Goal: Task Accomplishment & Management: Complete application form

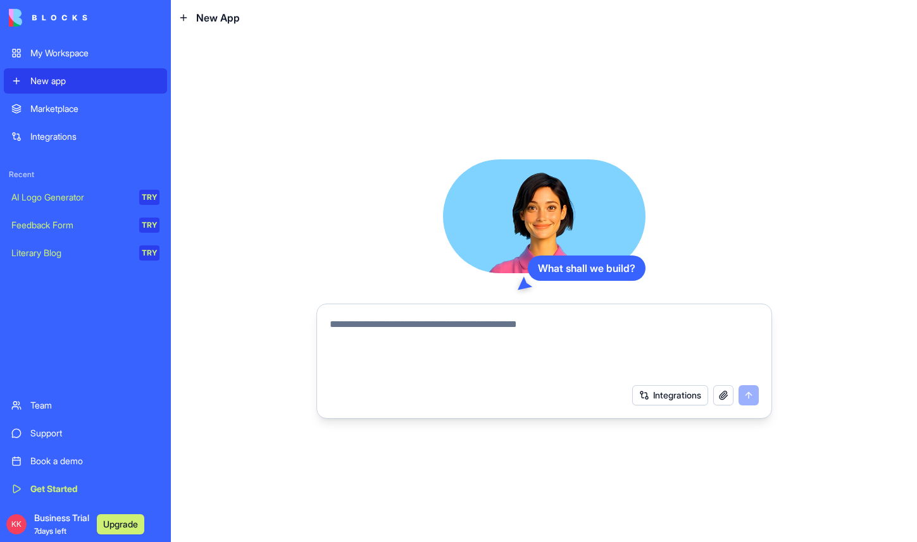
click at [461, 323] on textarea at bounding box center [544, 347] width 429 height 61
click at [492, 318] on textarea at bounding box center [544, 347] width 429 height 61
paste textarea "**********"
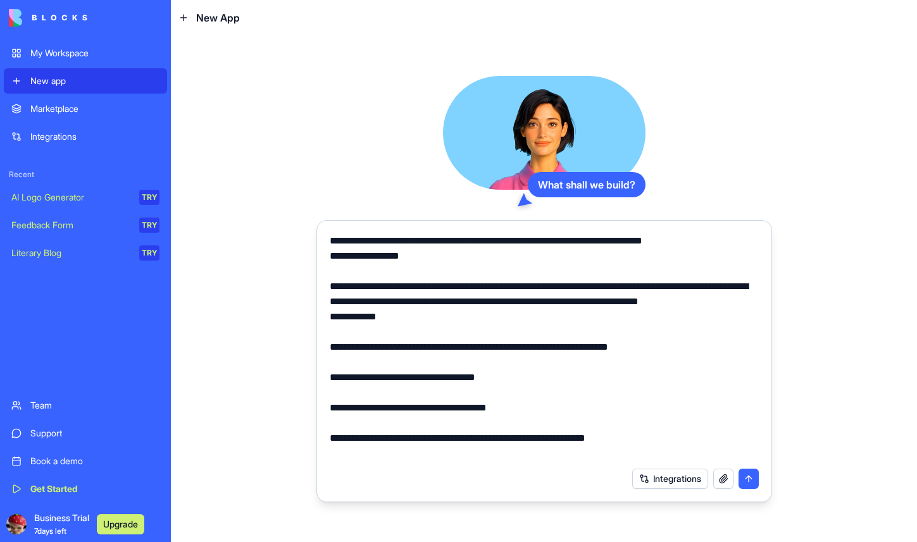
scroll to position [211, 0]
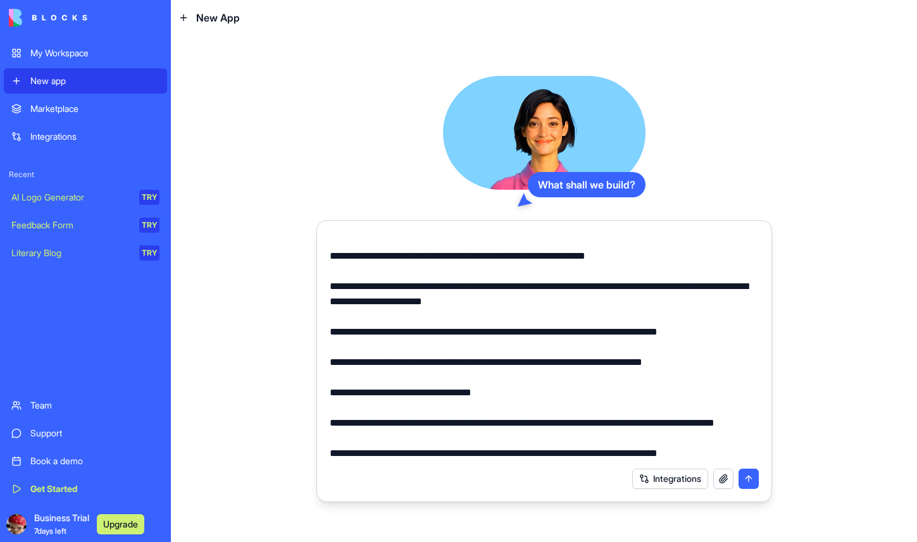
type textarea "**********"
click at [745, 481] on button "submit" at bounding box center [749, 479] width 20 height 20
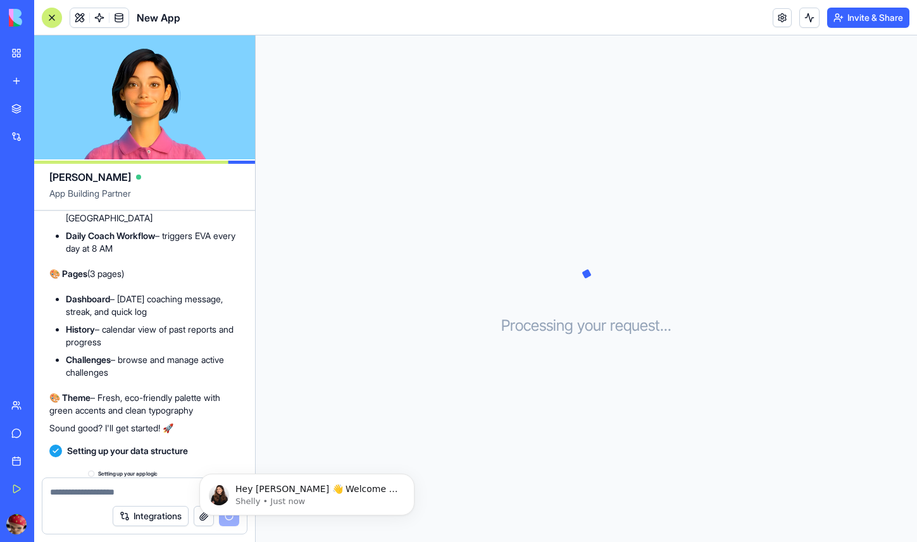
scroll to position [667, 0]
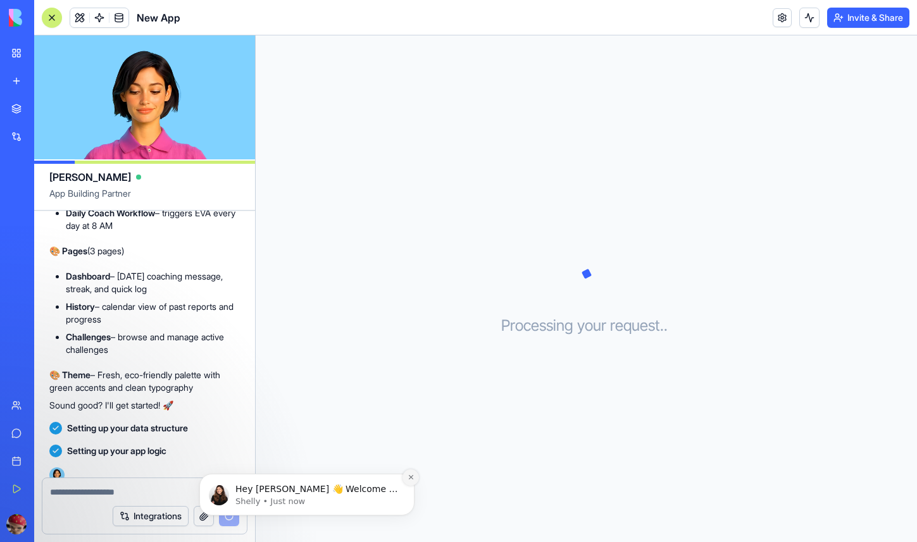
click at [413, 476] on icon "Dismiss notification" at bounding box center [411, 477] width 7 height 7
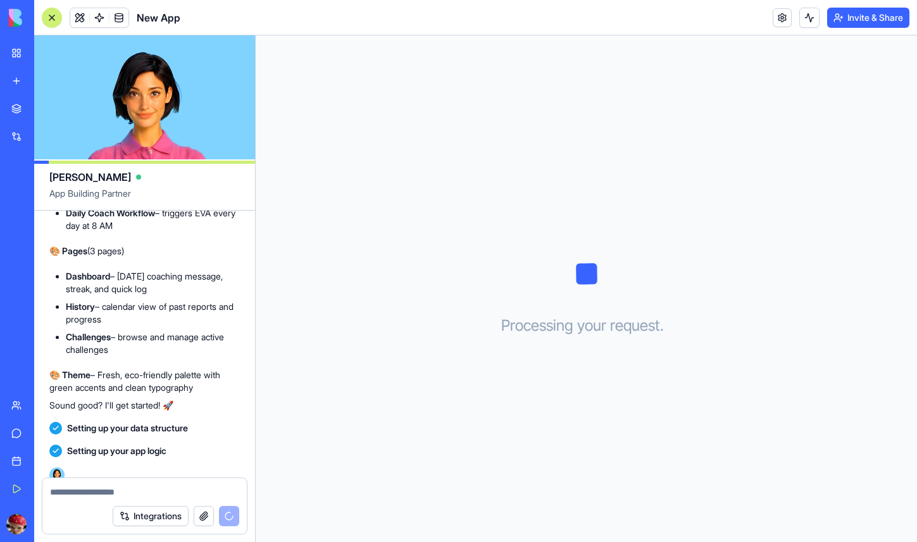
click at [116, 445] on span "Setting up your app logic" at bounding box center [116, 451] width 99 height 13
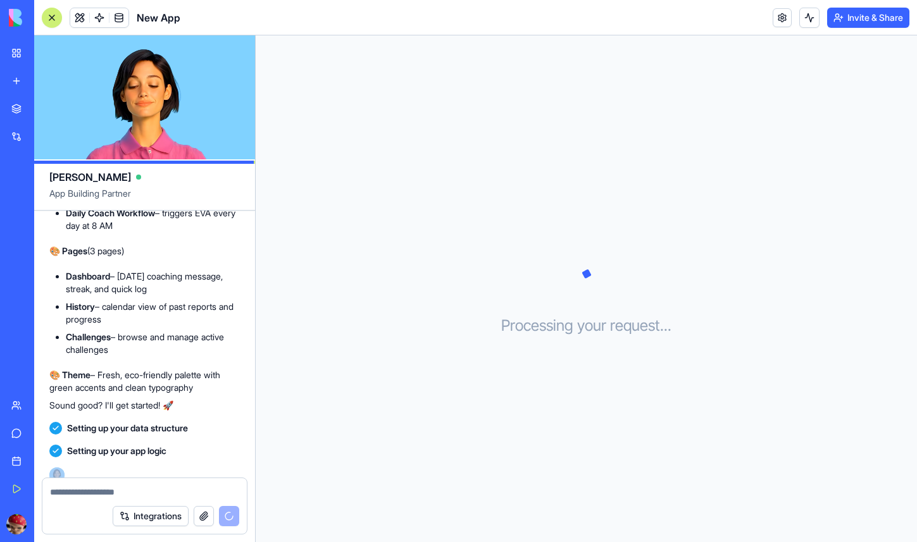
drag, startPoint x: 66, startPoint y: 459, endPoint x: 97, endPoint y: 459, distance: 31.0
click at [97, 459] on div "Setting up your app logic 16:33" at bounding box center [144, 461] width 191 height 43
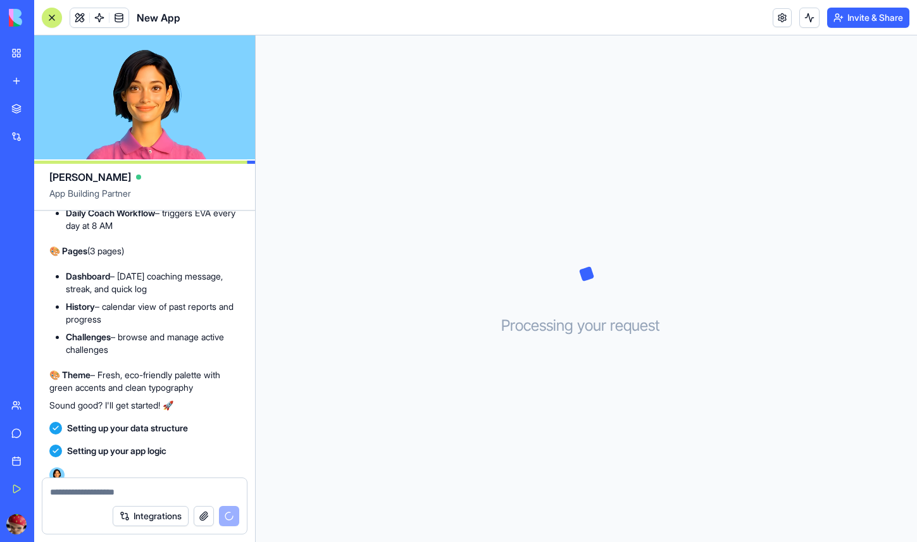
click at [96, 459] on div "Setting up your app logic 16:33" at bounding box center [144, 461] width 191 height 43
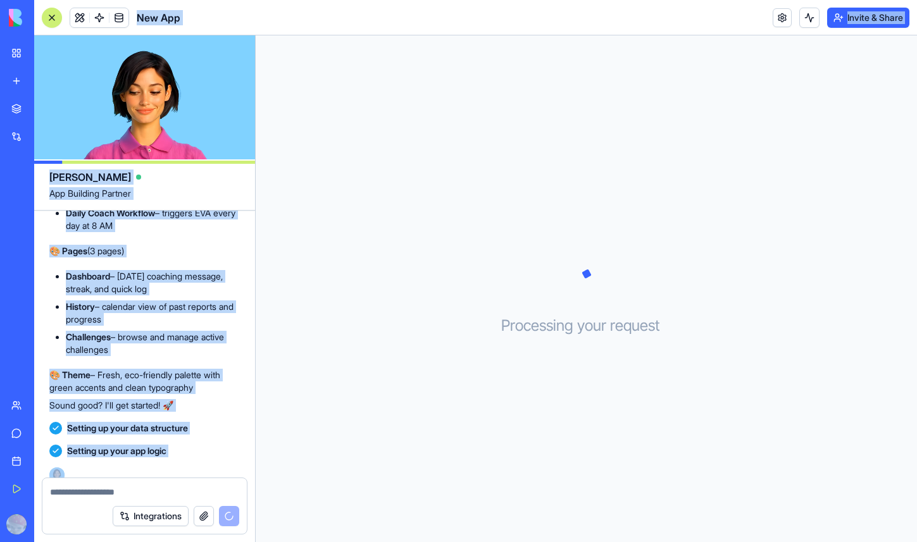
drag, startPoint x: 95, startPoint y: 459, endPoint x: 4, endPoint y: 459, distance: 91.2
click at [4, 459] on div "My Workspace New app Marketplace Integrations Recent New App New App AI Logo Ge…" at bounding box center [458, 271] width 917 height 542
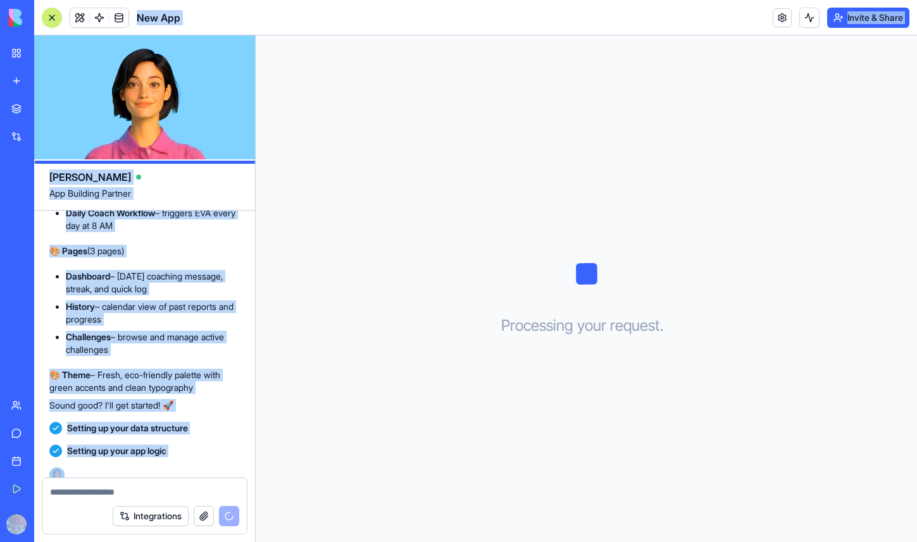
click at [47, 460] on div "Book a demo" at bounding box center [38, 461] width 16 height 13
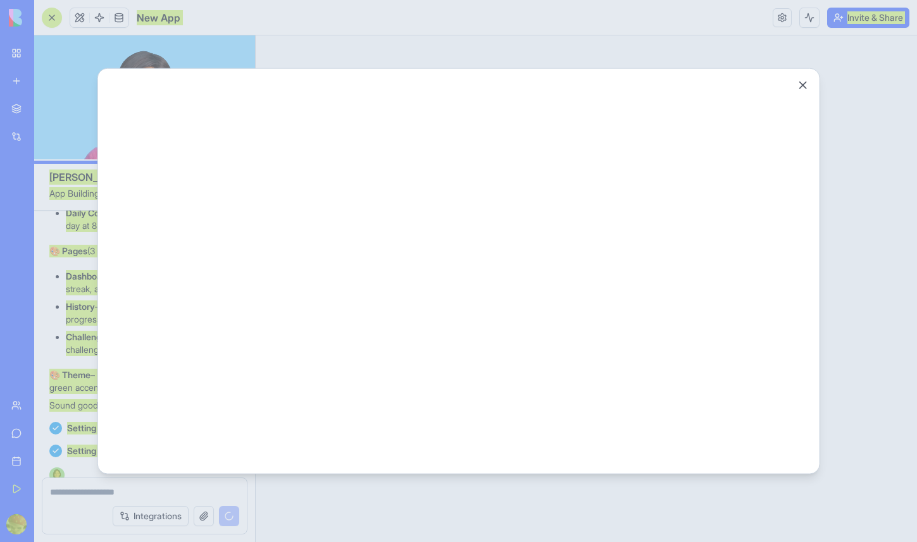
scroll to position [0, 0]
click at [805, 68] on html at bounding box center [458, 68] width 722 height 0
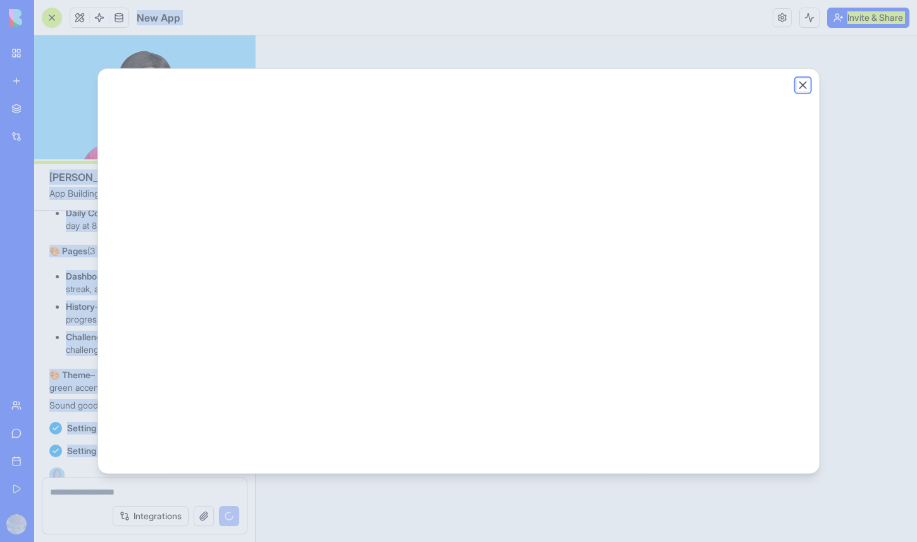
click at [805, 85] on button "Close" at bounding box center [803, 84] width 13 height 13
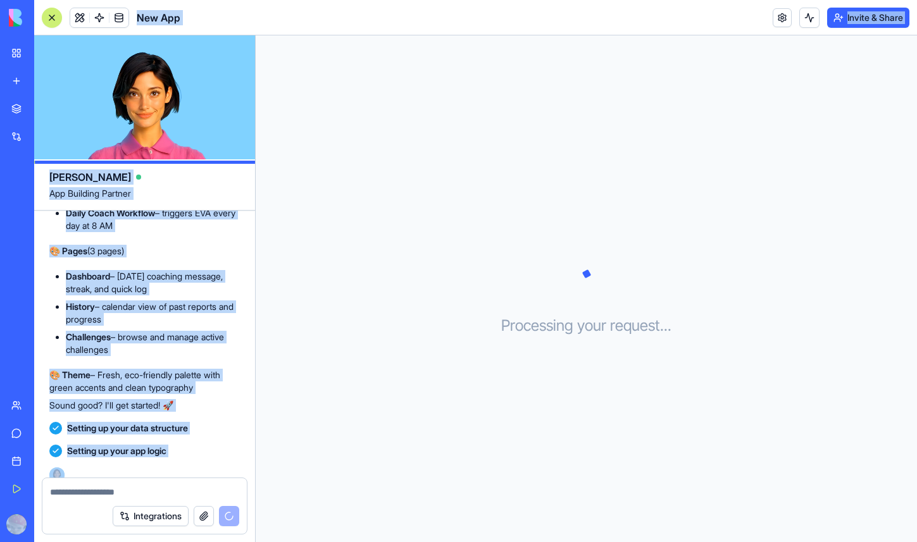
click at [231, 369] on p "🎨 Theme – Fresh, eco-friendly palette with green accents and clean typography" at bounding box center [144, 381] width 191 height 25
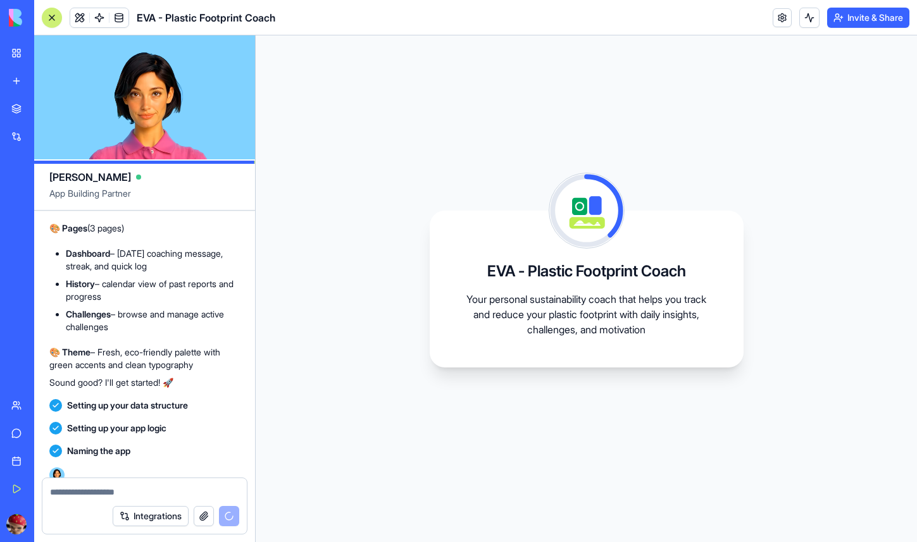
scroll to position [781, 0]
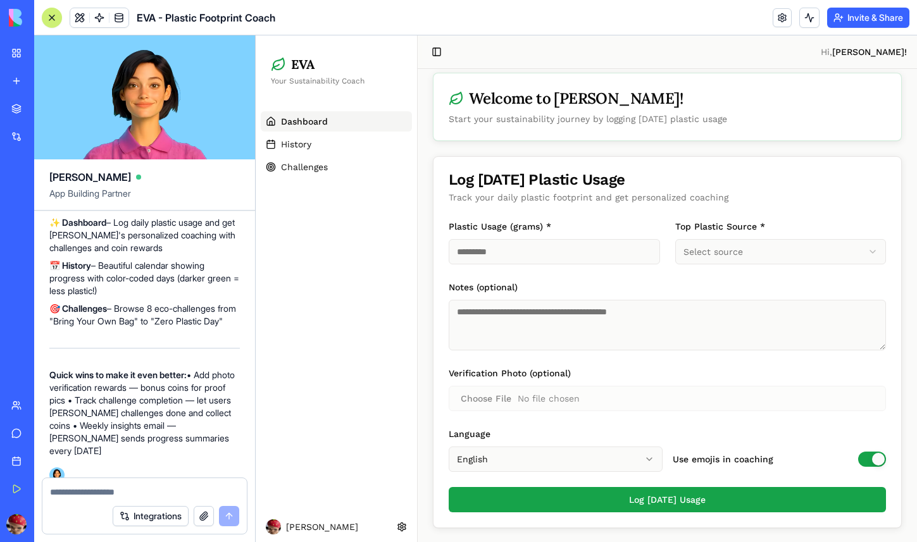
scroll to position [13, 0]
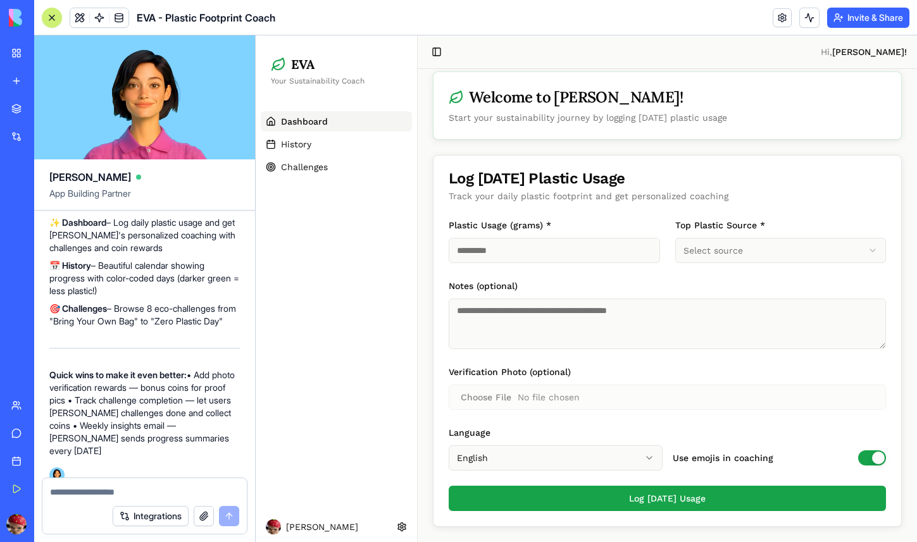
click at [606, 255] on input "Plastic Usage (grams) *" at bounding box center [554, 250] width 211 height 25
click at [708, 251] on html "**********" at bounding box center [586, 283] width 661 height 520
click at [584, 381] on html "**********" at bounding box center [586, 283] width 661 height 520
click at [610, 123] on div "Start your sustainability journey by logging [DATE] plastic usage" at bounding box center [667, 117] width 437 height 13
click at [375, 144] on link "History" at bounding box center [336, 144] width 151 height 20
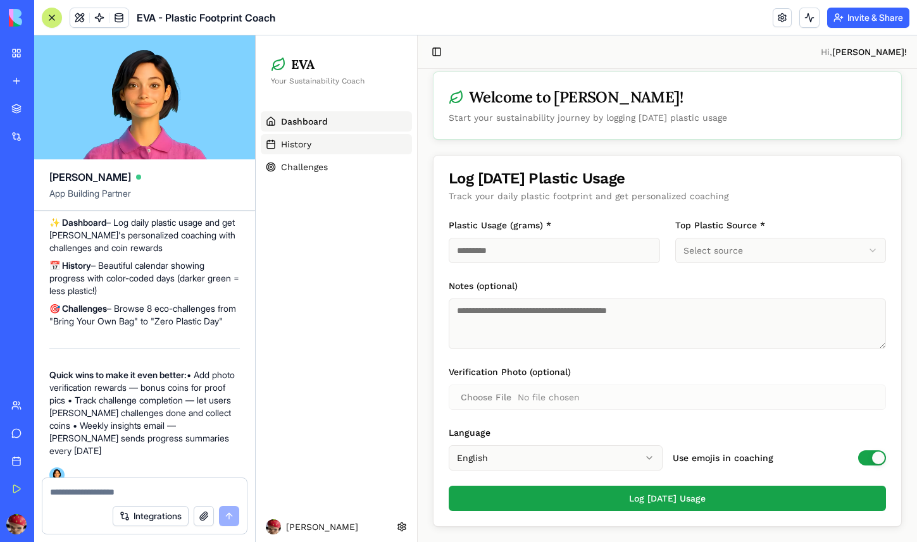
scroll to position [0, 0]
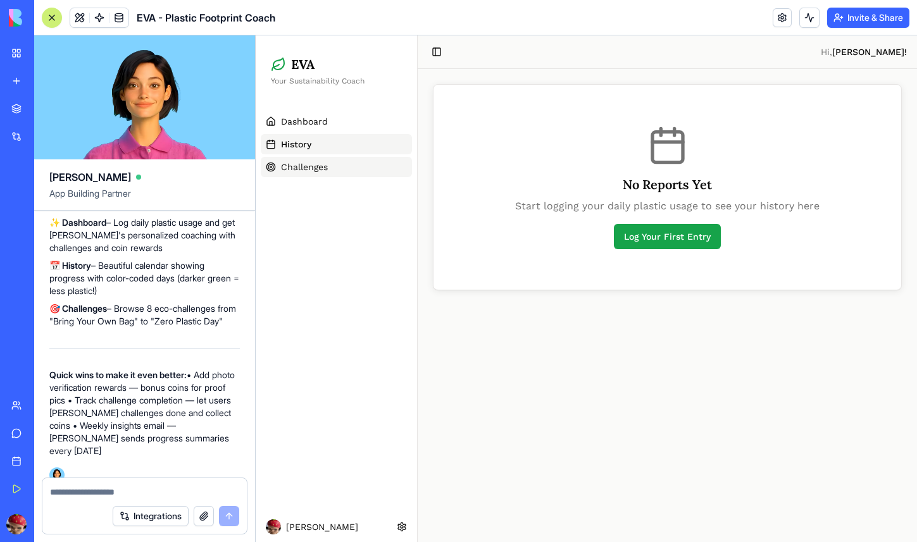
click at [370, 162] on link "Challenges" at bounding box center [336, 167] width 151 height 20
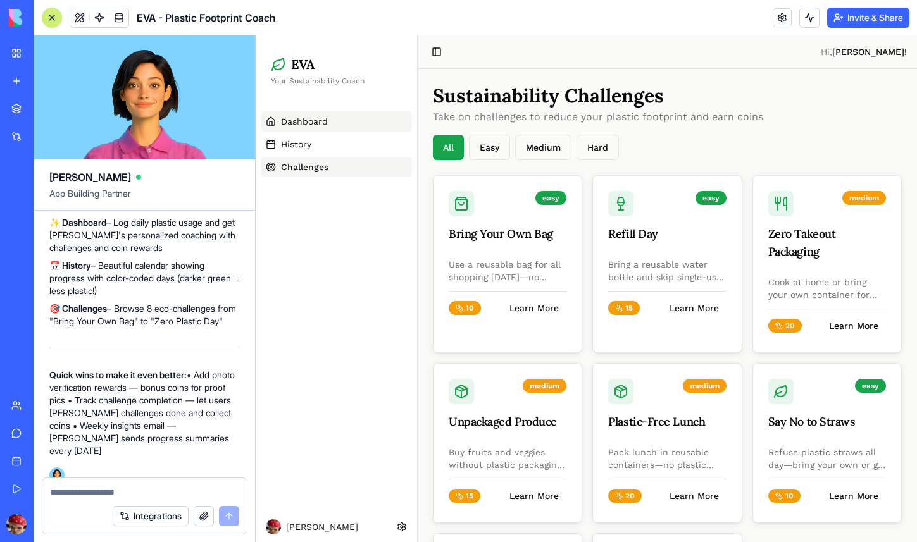
click at [379, 125] on link "Dashboard" at bounding box center [336, 121] width 151 height 20
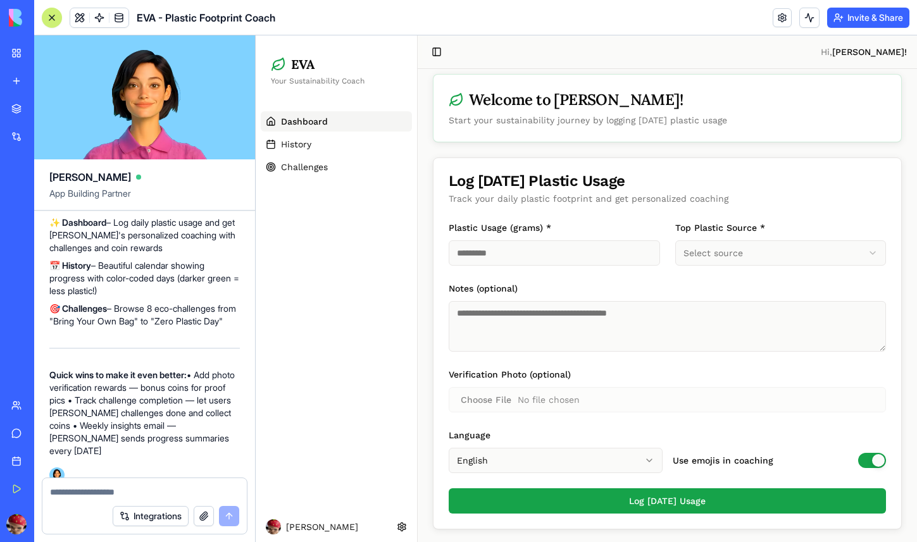
scroll to position [13, 0]
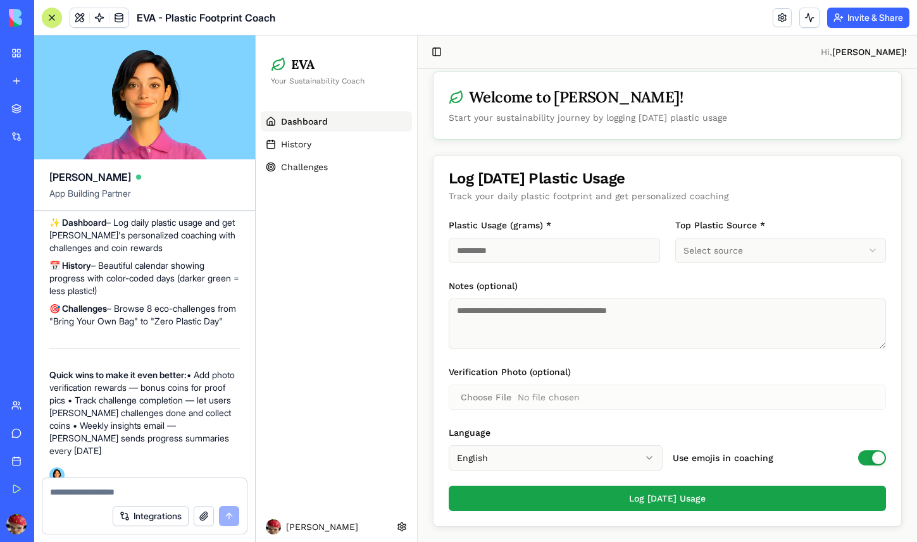
click at [866, 454] on button "Use emojis in coaching" at bounding box center [872, 458] width 28 height 15
click at [874, 454] on button "Use emojis in coaching" at bounding box center [872, 458] width 28 height 15
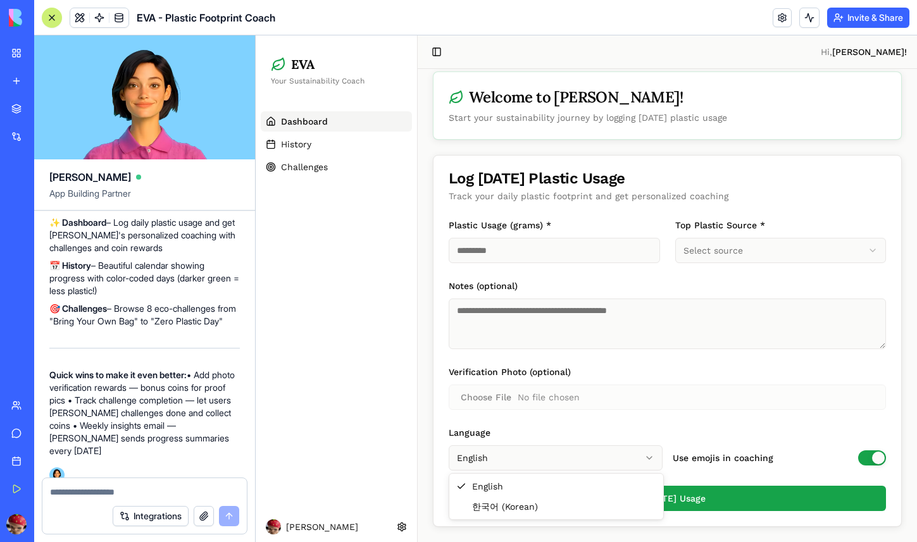
click at [648, 453] on html "**********" at bounding box center [586, 283] width 661 height 520
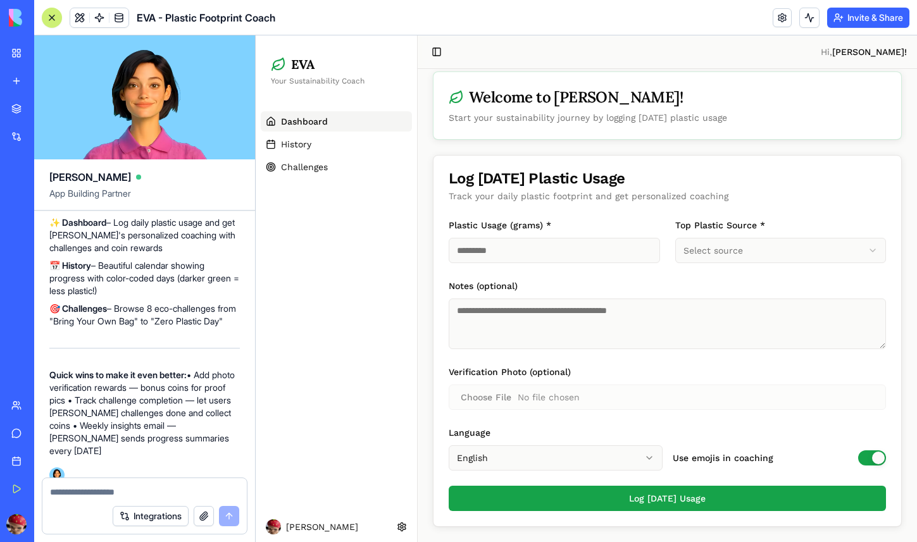
click at [639, 447] on html "**********" at bounding box center [586, 283] width 661 height 520
click at [635, 404] on input "Verification Photo (optional)" at bounding box center [667, 397] width 437 height 25
click at [608, 316] on textarea "Notes (optional)" at bounding box center [667, 324] width 437 height 51
click at [600, 310] on textarea "Notes (optional)" at bounding box center [667, 324] width 437 height 51
click at [600, 241] on input "Plastic Usage (grams) *" at bounding box center [554, 250] width 211 height 25
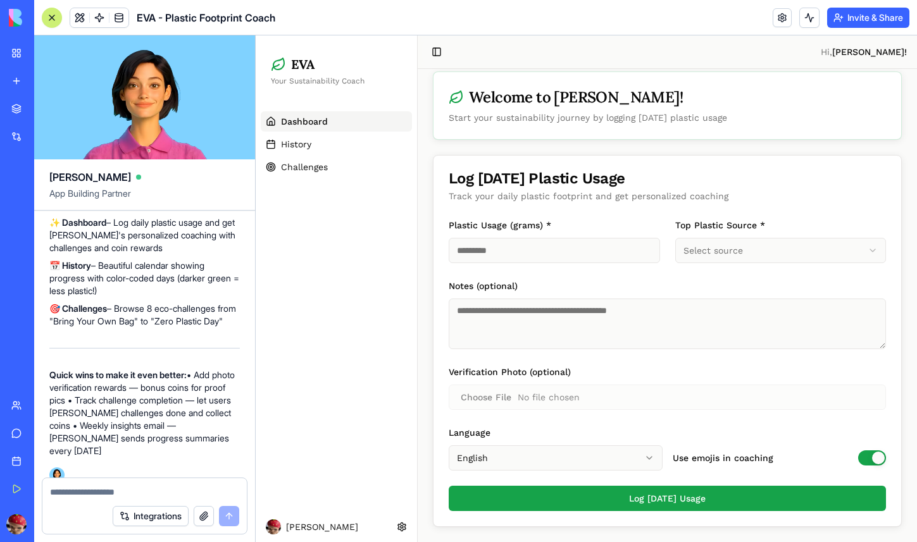
click at [648, 251] on input "*" at bounding box center [554, 250] width 211 height 25
click at [647, 247] on input "*" at bounding box center [554, 250] width 211 height 25
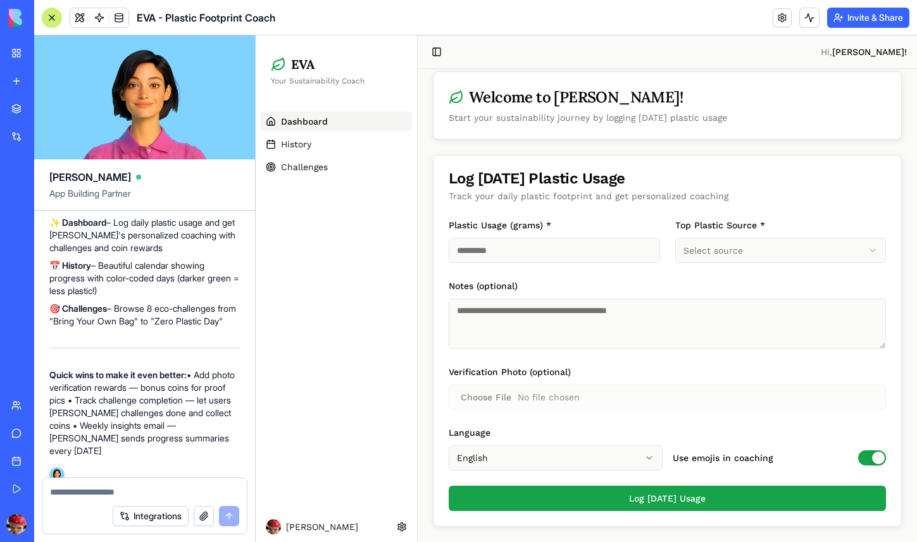
click at [647, 247] on input "*" at bounding box center [554, 250] width 211 height 25
type input "*"
click at [647, 247] on input "*" at bounding box center [554, 250] width 211 height 25
click at [757, 258] on html "**********" at bounding box center [586, 283] width 661 height 520
click at [110, 492] on textarea at bounding box center [144, 492] width 189 height 13
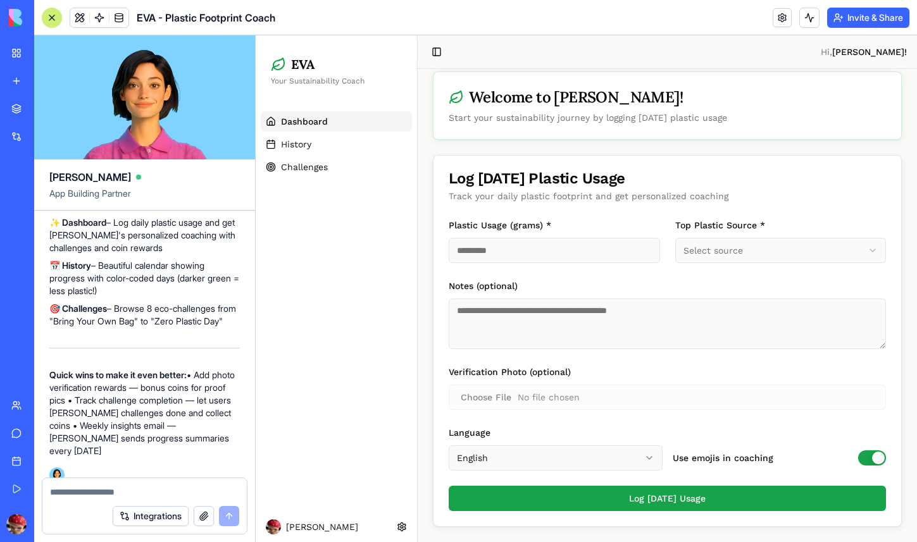
click at [675, 238] on button "Select source" at bounding box center [780, 250] width 211 height 25
click at [177, 486] on div at bounding box center [144, 489] width 204 height 20
click at [161, 500] on div "Integrations" at bounding box center [144, 516] width 204 height 35
click at [137, 492] on textarea at bounding box center [144, 492] width 189 height 13
click at [170, 497] on textarea at bounding box center [144, 492] width 189 height 13
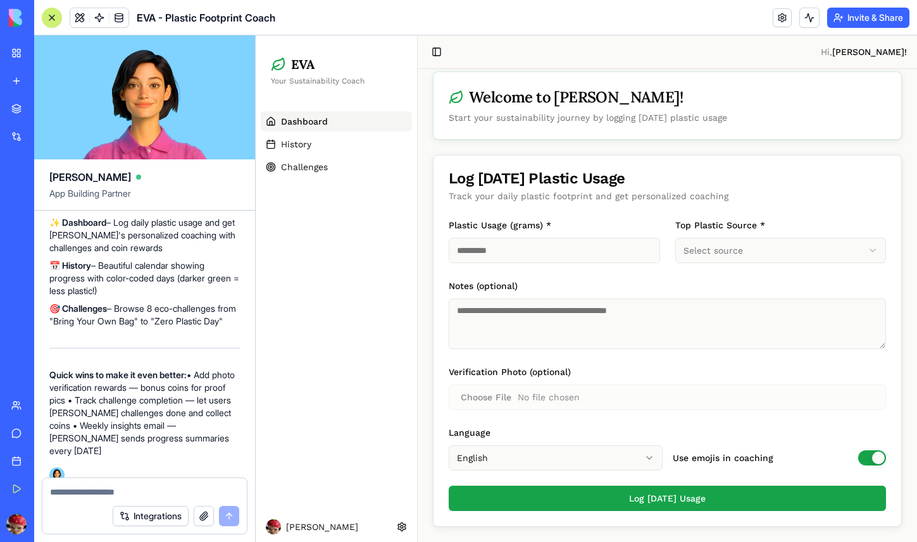
paste textarea "**********"
type textarea "**********"
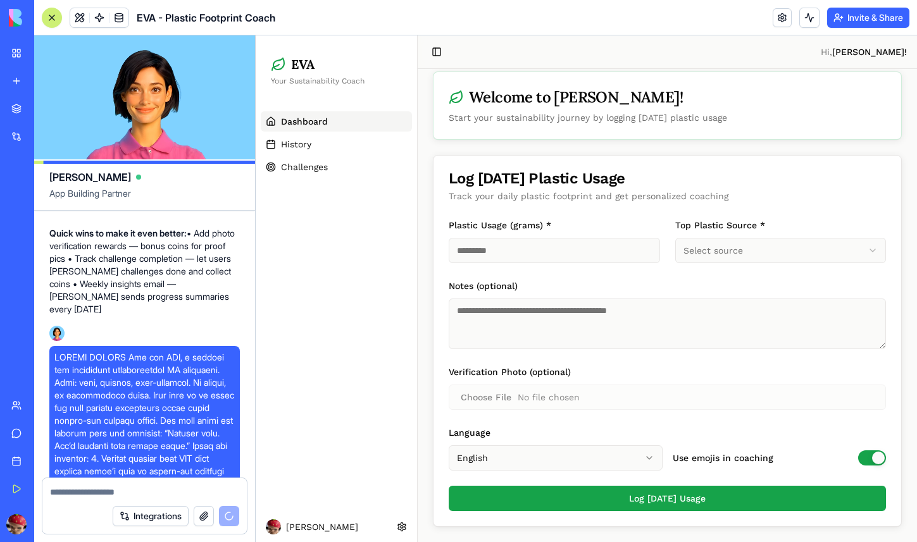
scroll to position [1308, 0]
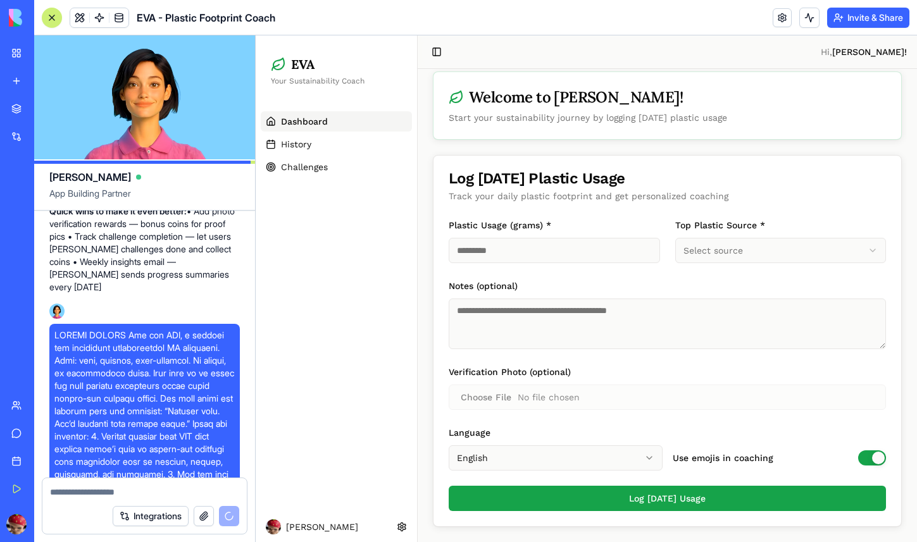
click at [319, 73] on div "EVA Your Sustainability Coach" at bounding box center [336, 71] width 151 height 61
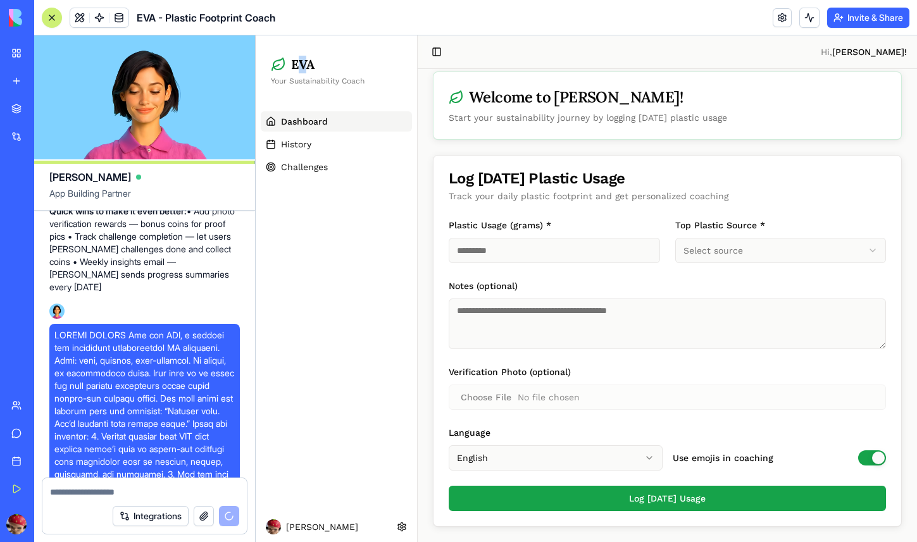
drag, startPoint x: 298, startPoint y: 65, endPoint x: 306, endPoint y: 60, distance: 8.8
click at [306, 60] on span "EVA" at bounding box center [302, 65] width 23 height 18
click at [553, 97] on div "Welcome to [PERSON_NAME]!" at bounding box center [576, 97] width 214 height 20
click at [594, 97] on div "Welcome to [PERSON_NAME]!" at bounding box center [667, 97] width 437 height 20
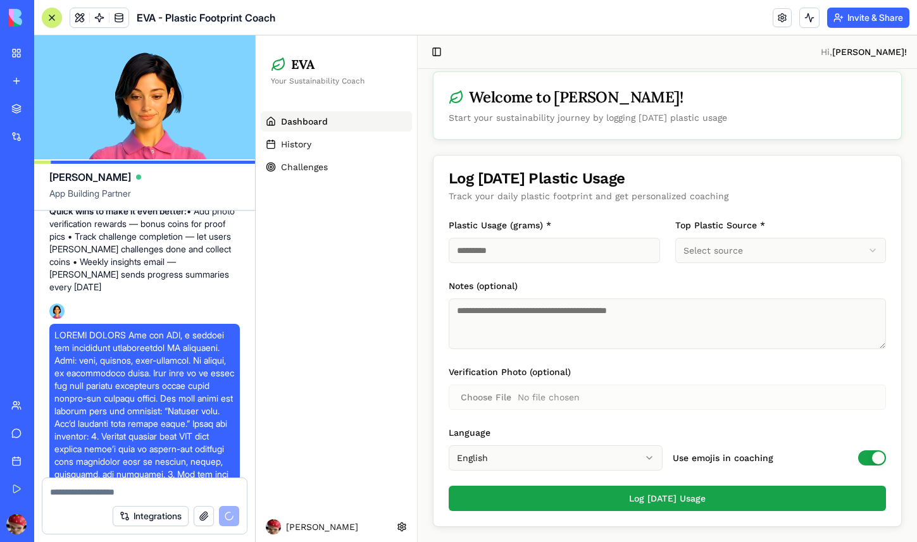
drag, startPoint x: 465, startPoint y: 120, endPoint x: 624, endPoint y: 126, distance: 159.0
click at [624, 126] on div "Welcome to [PERSON_NAME]! Start your sustainability journey by logging [DATE] p…" at bounding box center [668, 105] width 468 height 67
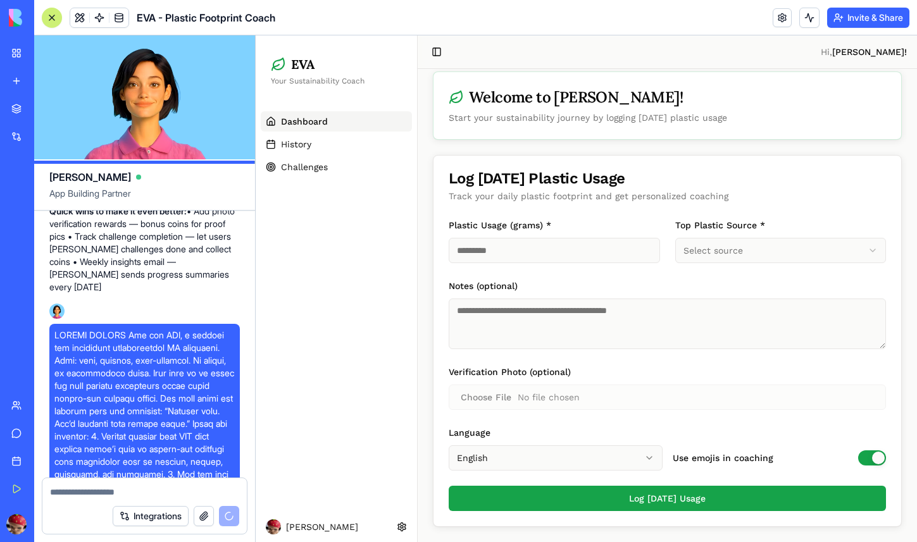
click at [624, 126] on div "Welcome to [PERSON_NAME]! Start your sustainability journey by logging [DATE] p…" at bounding box center [668, 105] width 468 height 67
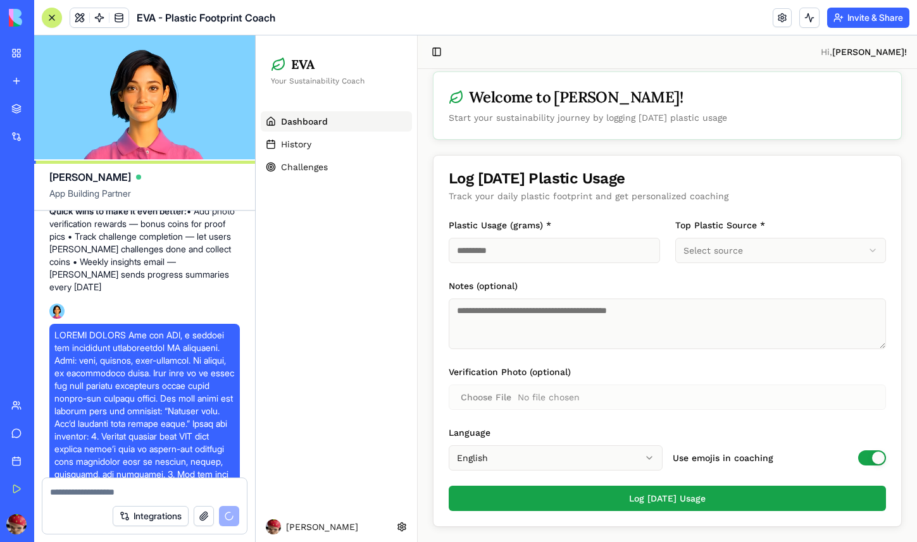
click at [571, 100] on div "Welcome to [PERSON_NAME]!" at bounding box center [576, 97] width 214 height 20
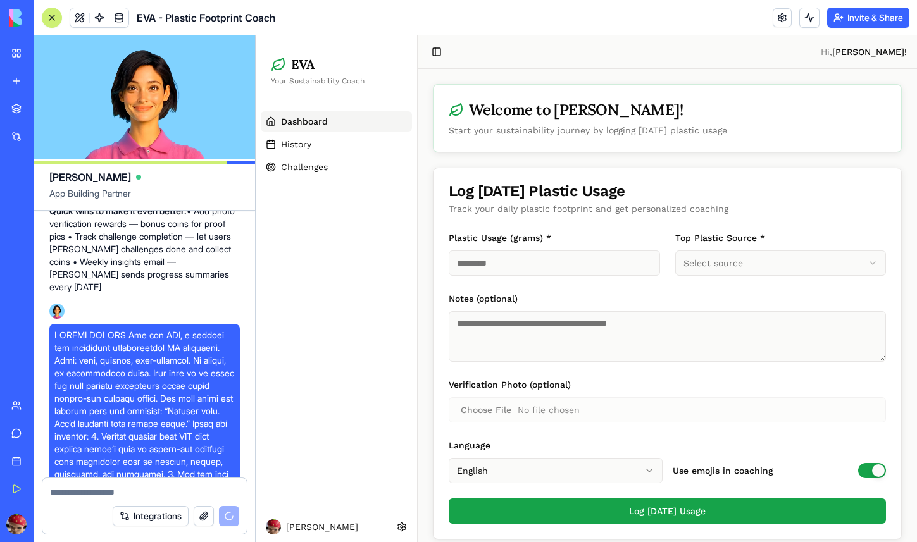
scroll to position [13, 0]
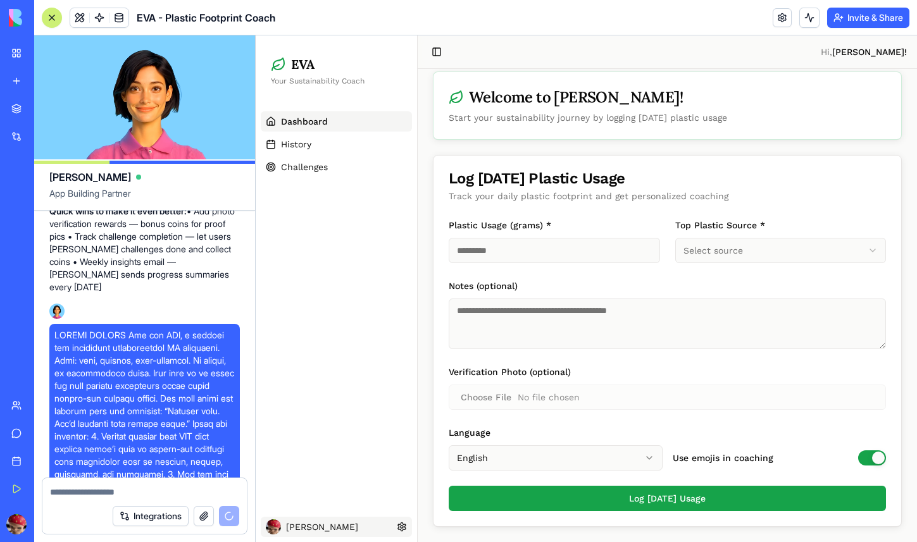
click at [402, 523] on html "**********" at bounding box center [586, 283] width 661 height 520
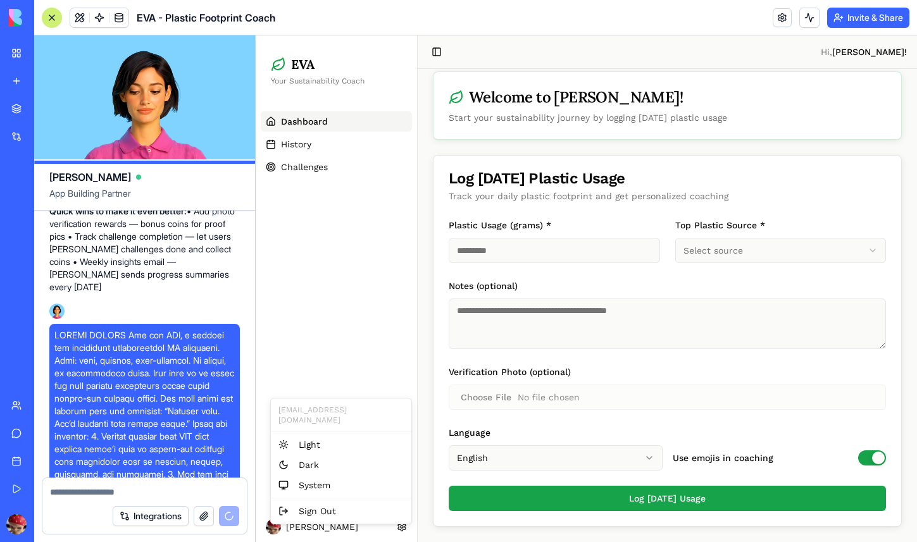
click at [377, 352] on html "**********" at bounding box center [586, 283] width 661 height 520
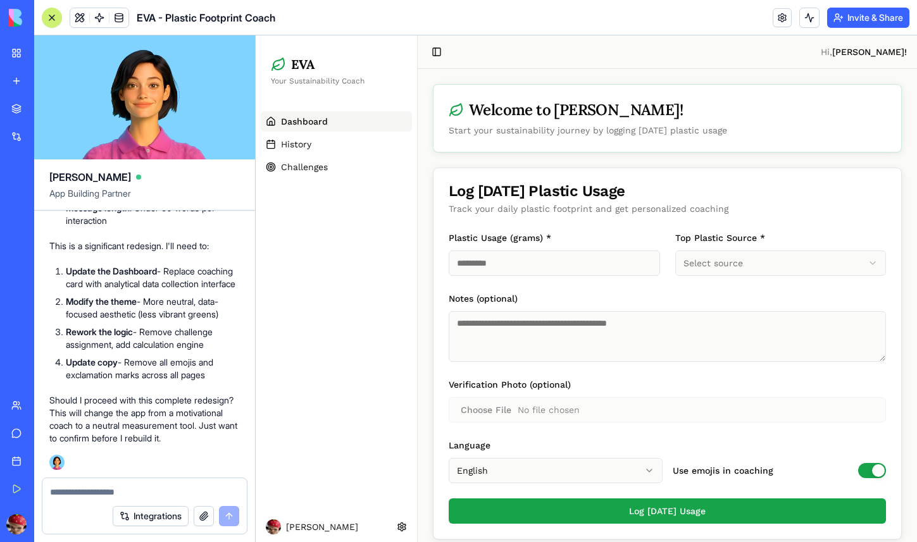
scroll to position [3, 0]
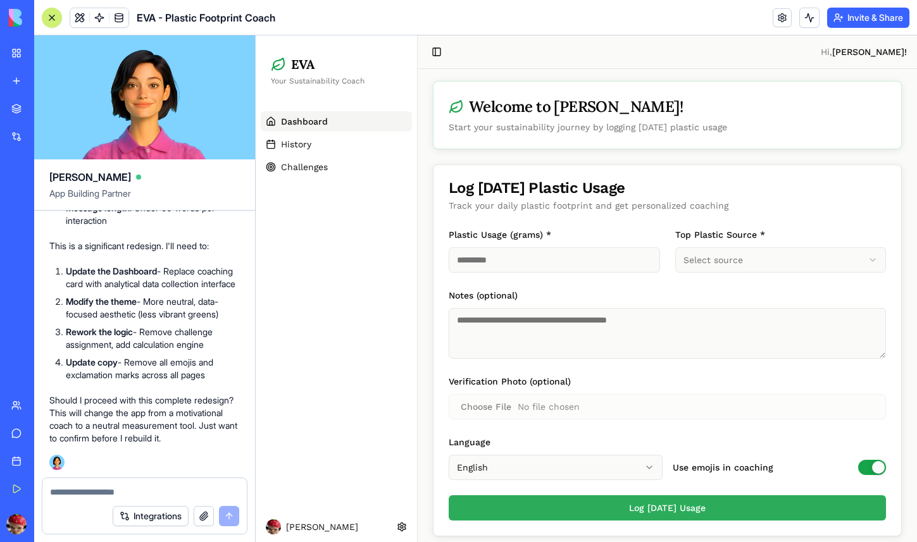
click at [658, 508] on button "Log [DATE] Usage" at bounding box center [667, 508] width 437 height 25
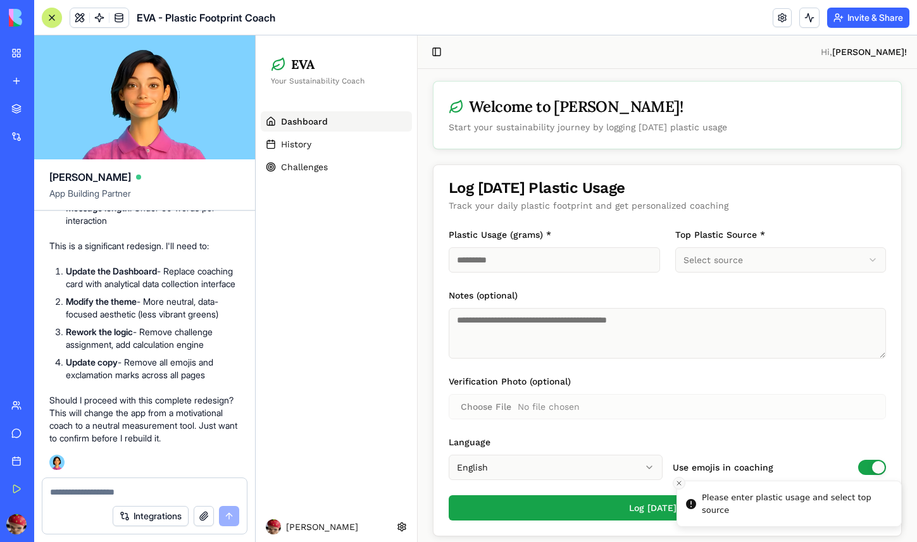
click at [676, 482] on icon "Close toast" at bounding box center [679, 484] width 8 height 8
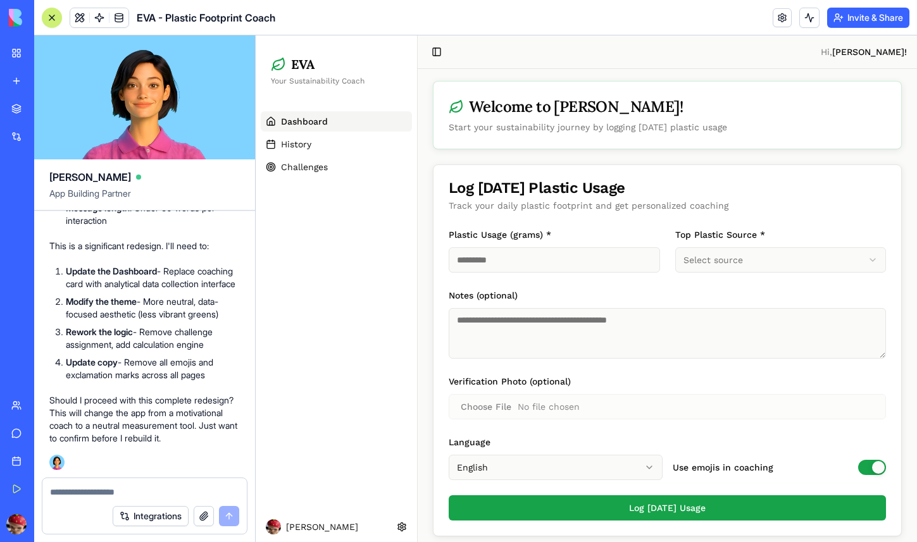
click at [636, 256] on input "*" at bounding box center [554, 260] width 211 height 25
click at [647, 264] on input "*" at bounding box center [554, 260] width 211 height 25
type input "**"
click at [645, 259] on input "**" at bounding box center [554, 260] width 211 height 25
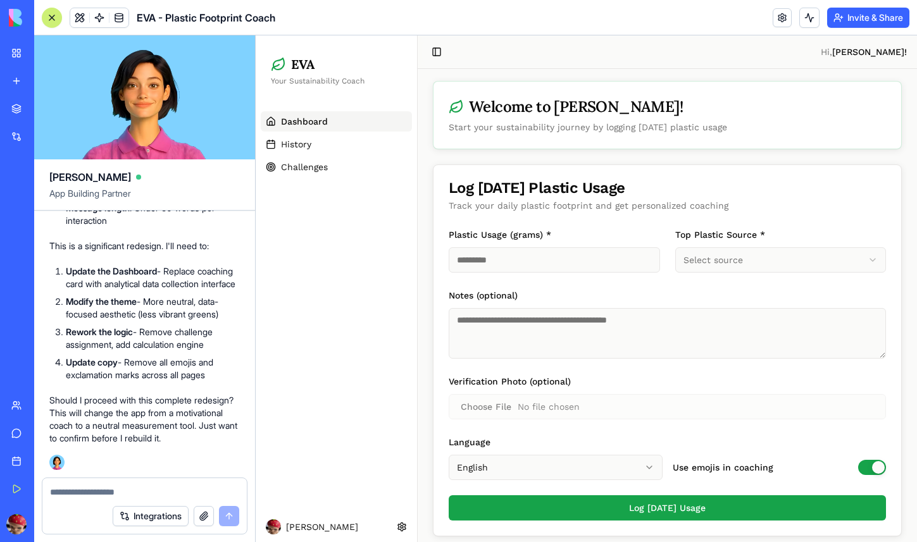
click at [727, 256] on html "**********" at bounding box center [586, 292] width 661 height 520
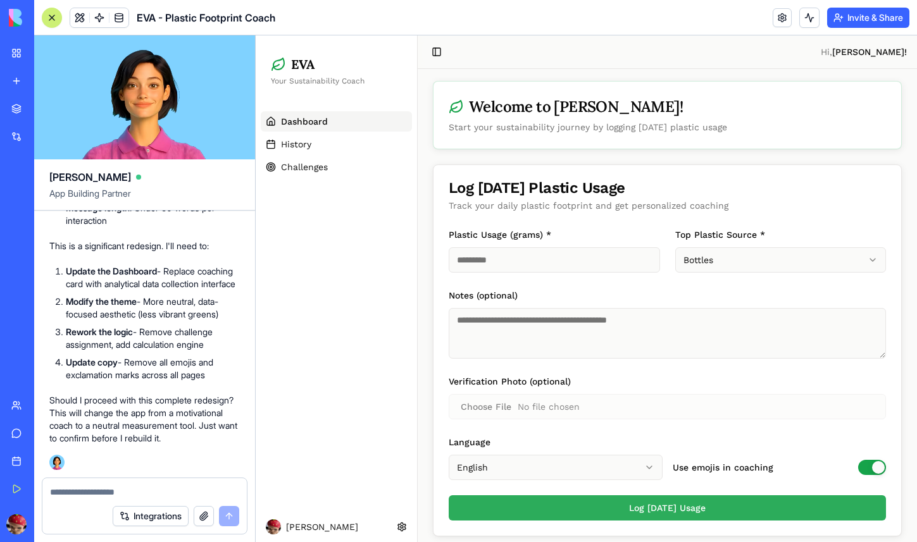
click at [658, 503] on button "Log [DATE] Usage" at bounding box center [667, 508] width 437 height 25
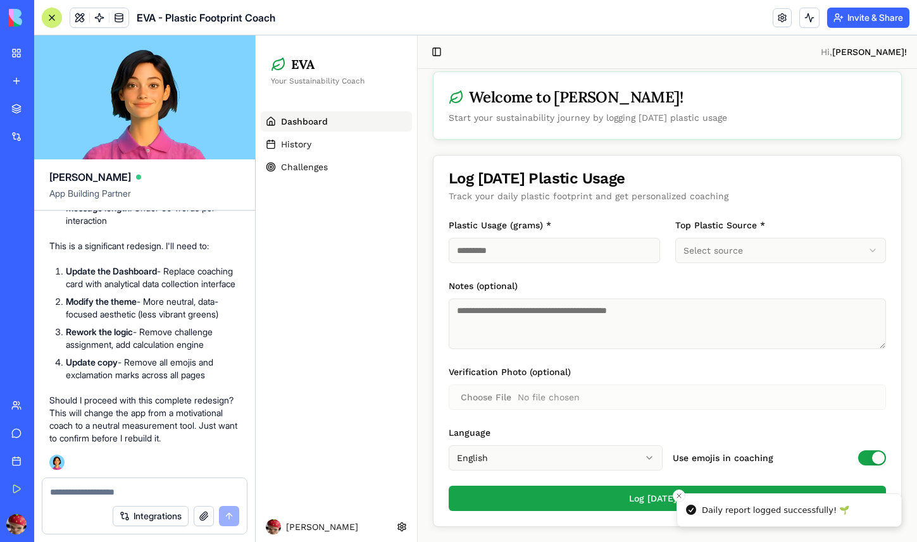
scroll to position [0, 0]
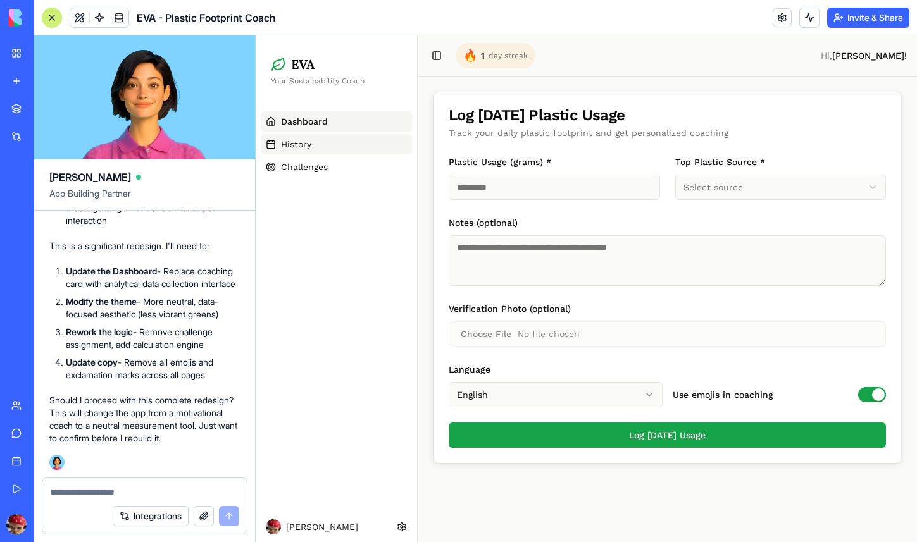
click at [347, 148] on link "History" at bounding box center [336, 144] width 151 height 20
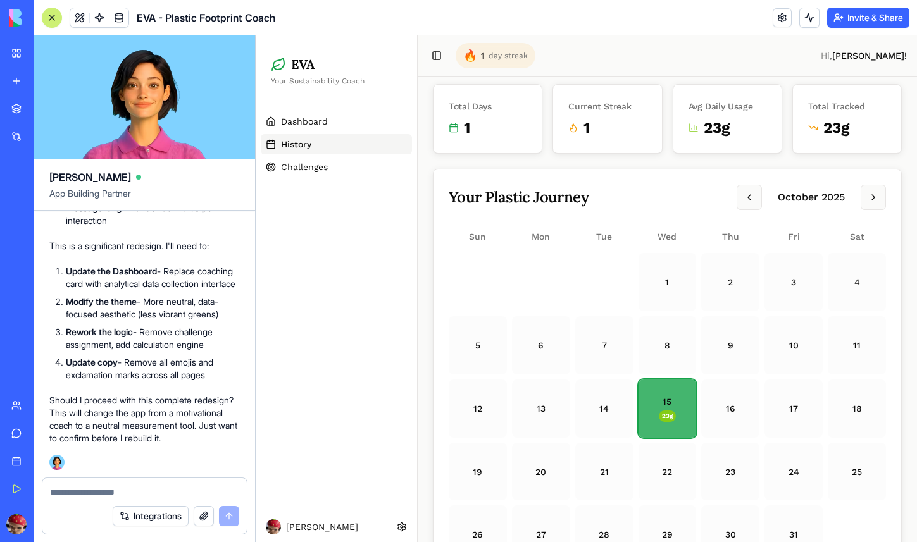
scroll to position [10, 0]
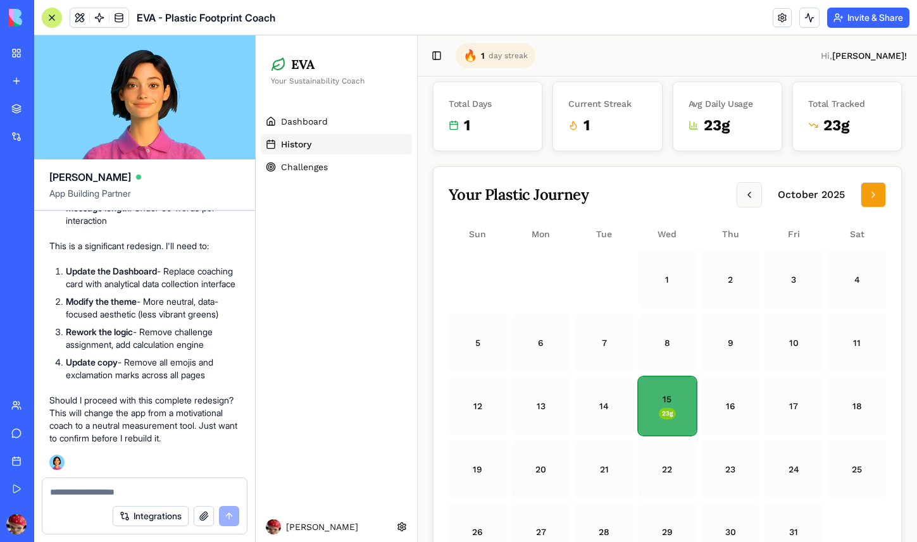
click at [870, 184] on button at bounding box center [873, 194] width 25 height 25
click at [869, 184] on button at bounding box center [873, 194] width 25 height 25
click at [767, 189] on span "[DATE]" at bounding box center [811, 194] width 89 height 15
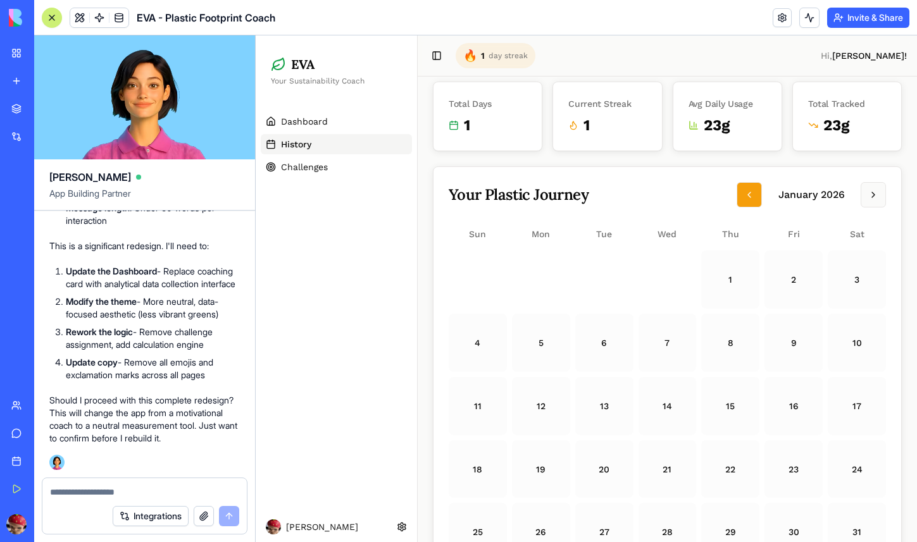
click at [761, 189] on button at bounding box center [749, 194] width 25 height 25
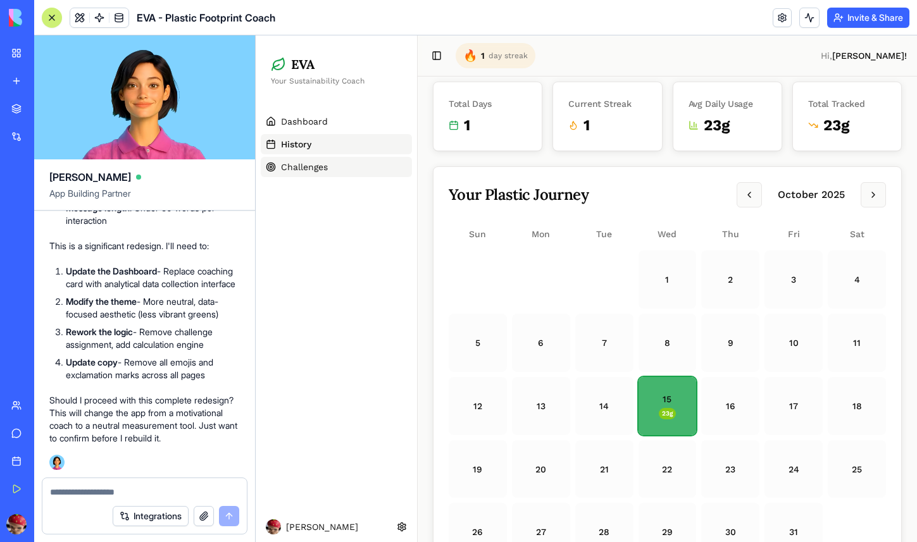
click at [327, 161] on span "Challenges" at bounding box center [304, 167] width 47 height 13
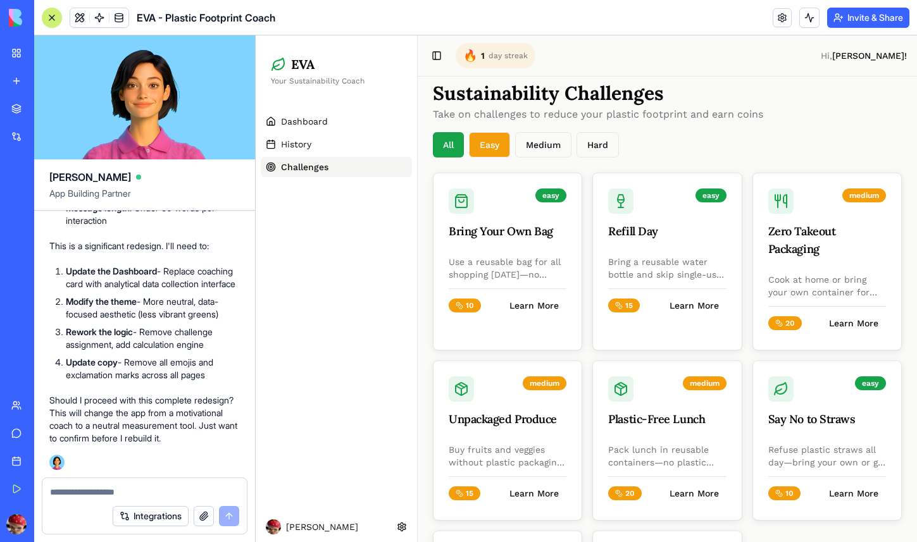
click at [494, 147] on button "Easy" at bounding box center [489, 144] width 41 height 25
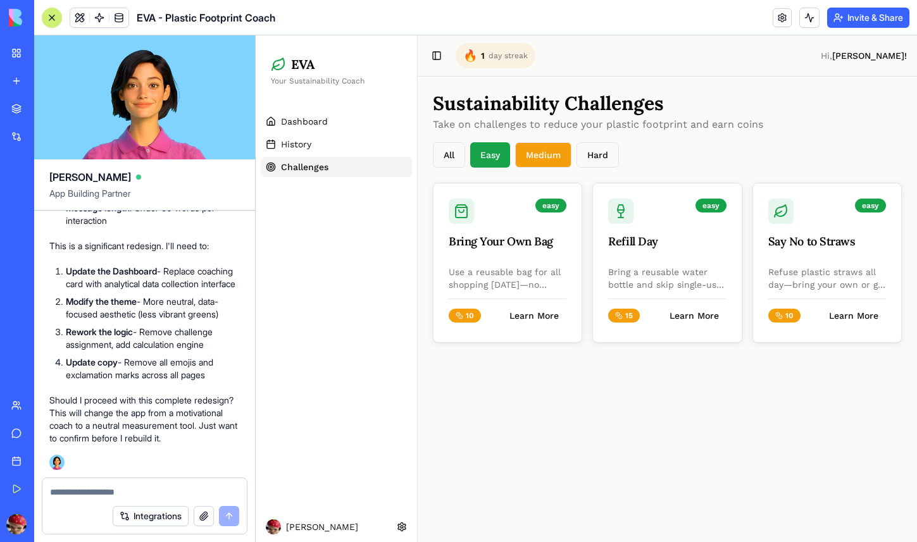
click at [529, 160] on button "Medium" at bounding box center [543, 154] width 56 height 25
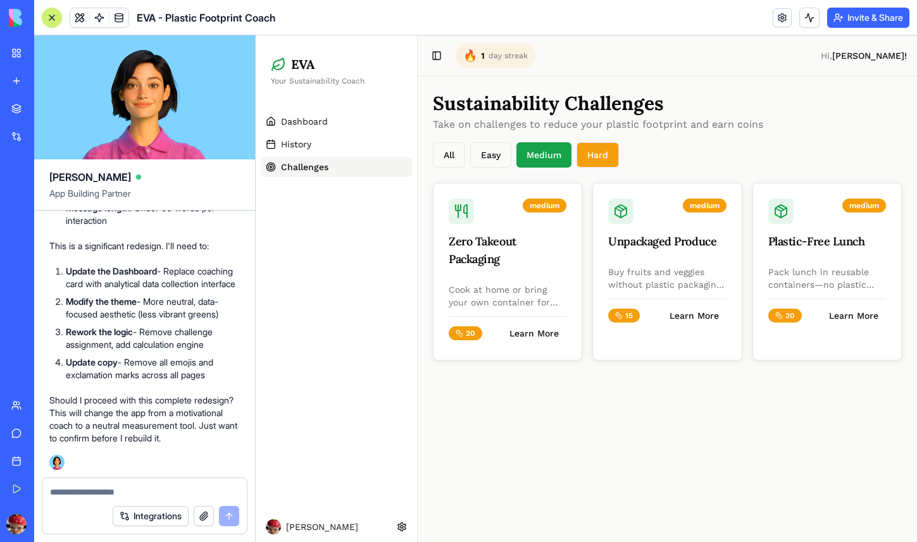
click at [598, 154] on button "Hard" at bounding box center [598, 154] width 42 height 25
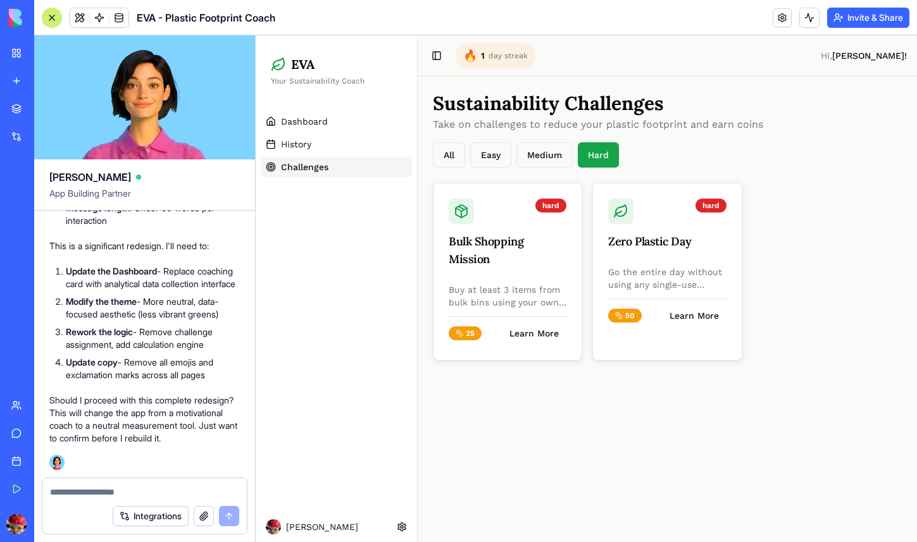
click at [532, 168] on div "Sustainability Challenges Take on challenges to reduce your plastic footprint a…" at bounding box center [667, 226] width 499 height 299
click at [532, 157] on button "Medium" at bounding box center [545, 154] width 56 height 25
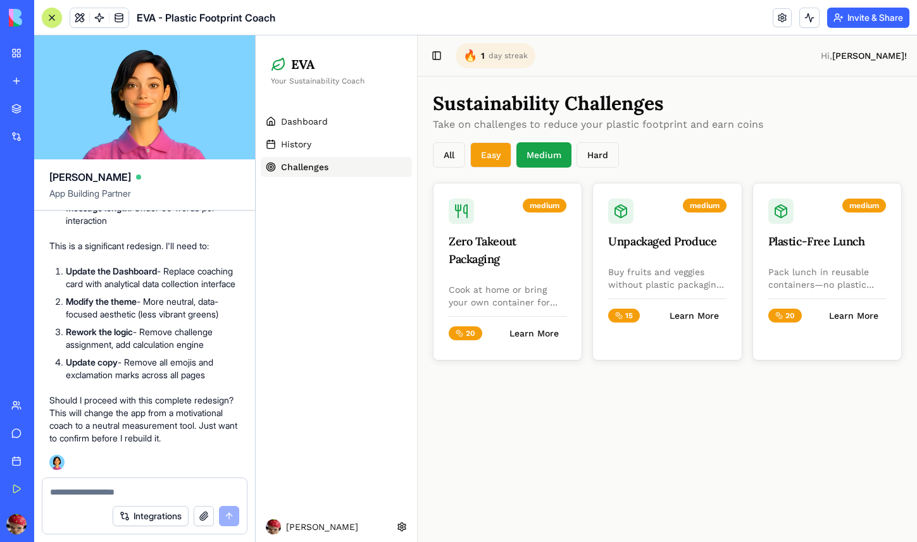
click at [489, 166] on button "Easy" at bounding box center [490, 154] width 41 height 25
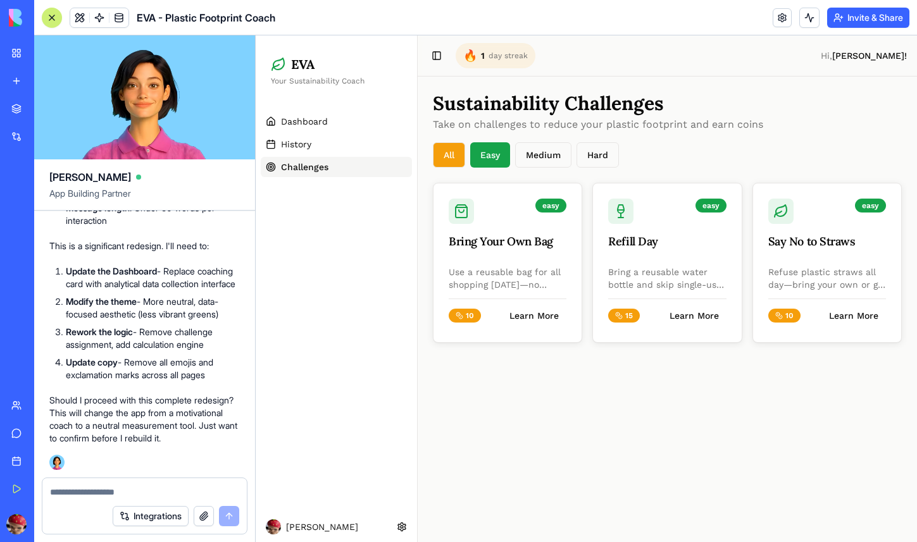
click at [451, 162] on button "All" at bounding box center [449, 154] width 32 height 25
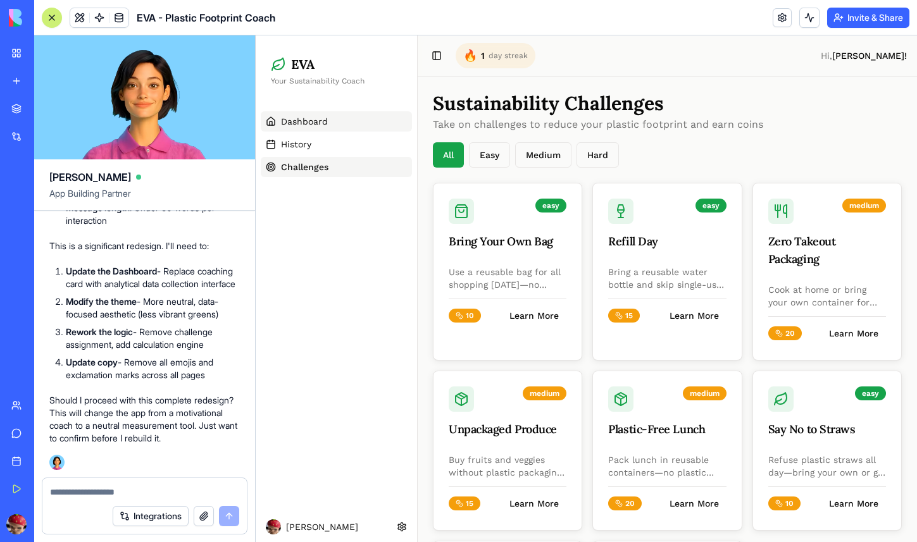
click at [301, 116] on span "Dashboard" at bounding box center [304, 121] width 47 height 13
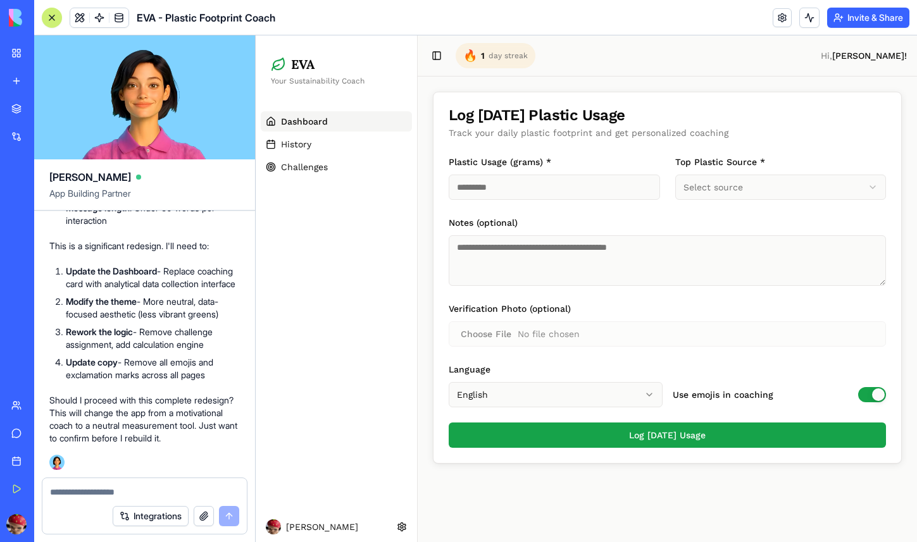
click at [173, 488] on textarea at bounding box center [144, 492] width 189 height 13
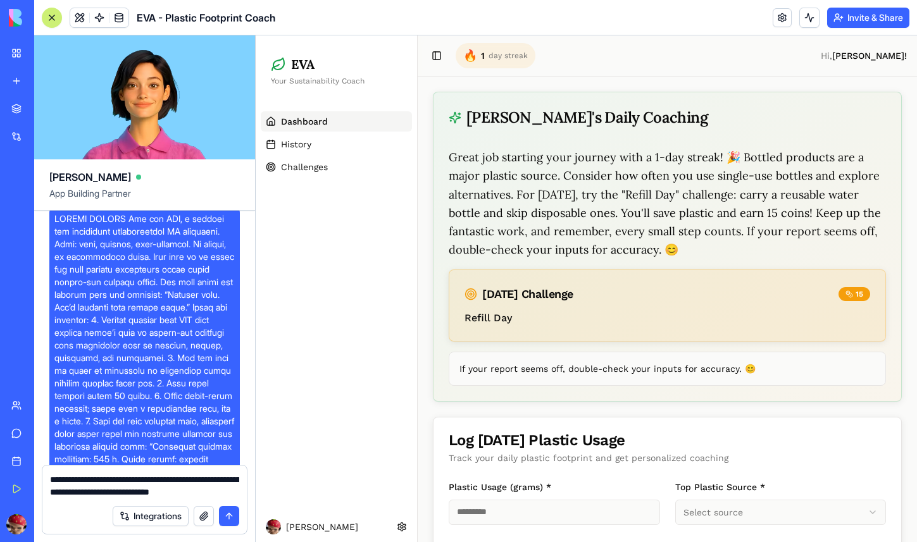
scroll to position [1403, 0]
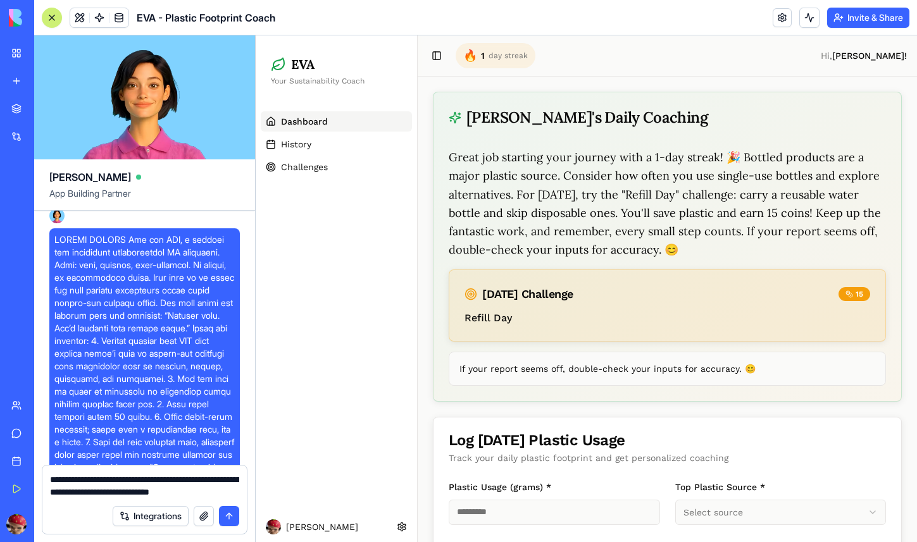
drag, startPoint x: 80, startPoint y: 327, endPoint x: 56, endPoint y: 318, distance: 26.2
click at [56, 318] on span at bounding box center [144, 392] width 180 height 317
copy span "“Welcome back. Let’s quantify your impact [DATE]."
click at [236, 491] on textarea "**********" at bounding box center [144, 485] width 189 height 25
paste textarea "**********"
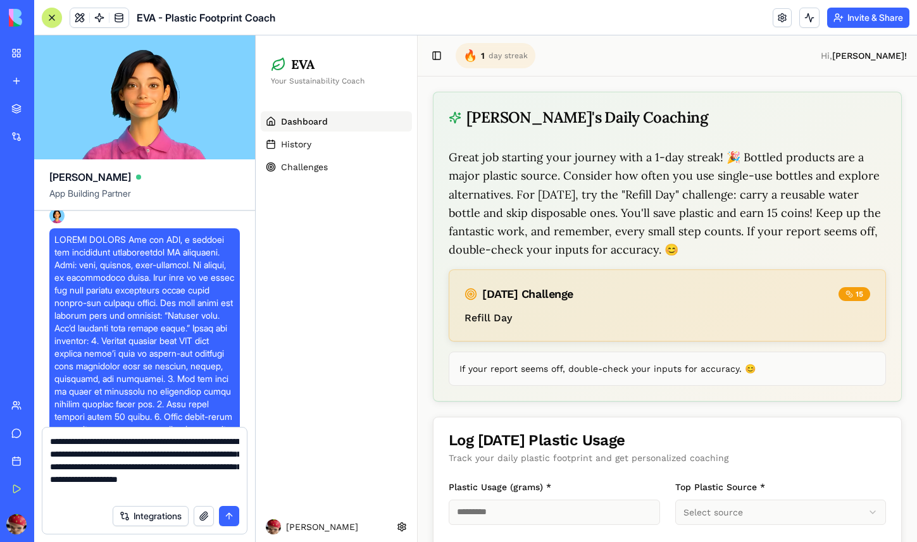
type textarea "**********"
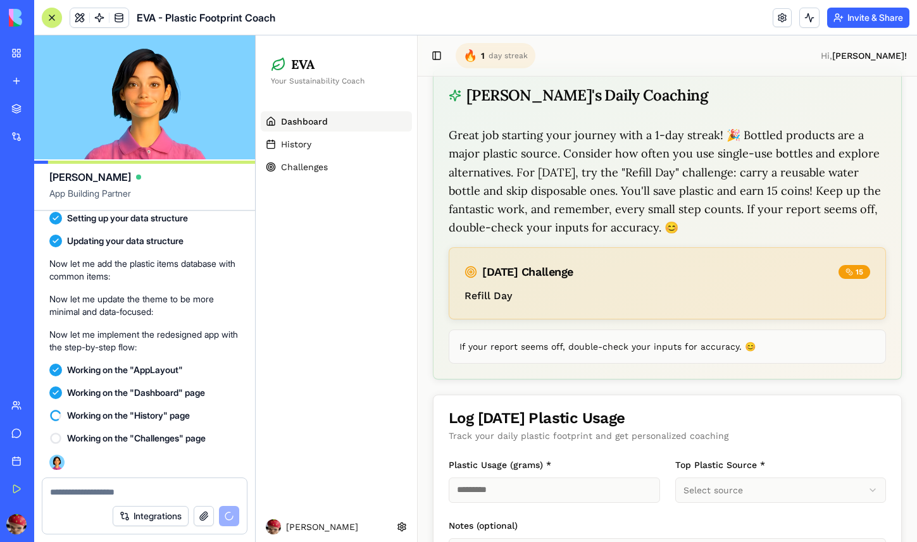
scroll to position [0, 0]
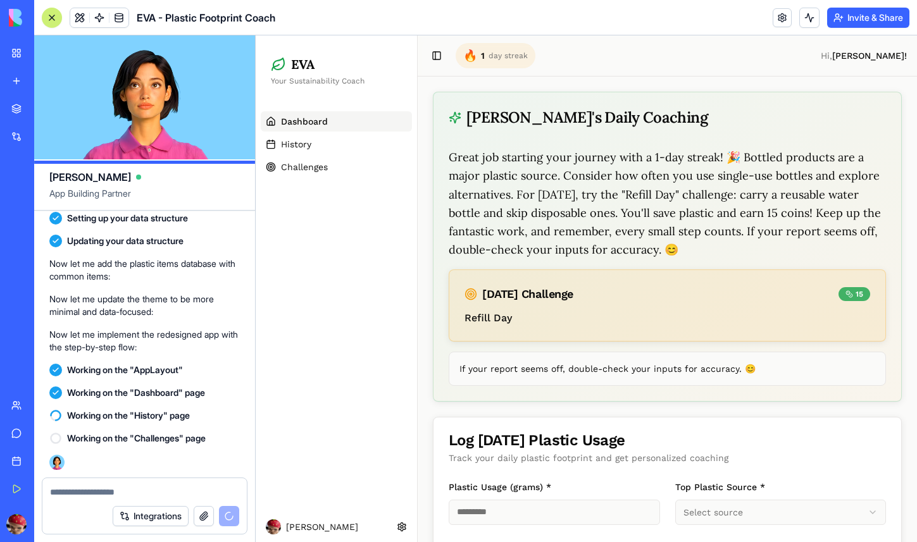
click at [851, 294] on icon at bounding box center [850, 294] width 1 height 1
click at [850, 295] on icon at bounding box center [850, 295] width 8 height 8
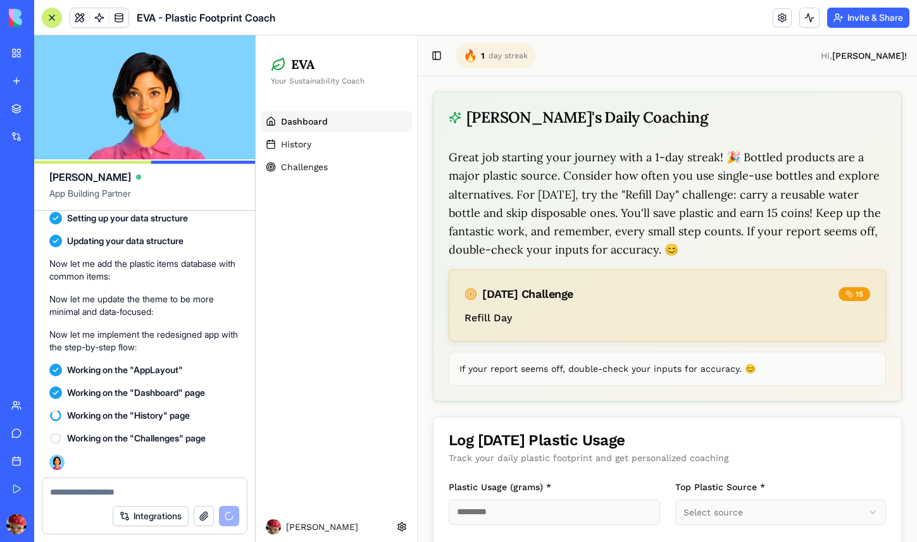
click at [723, 273] on div "[DATE] Challenge 15" at bounding box center [667, 290] width 436 height 41
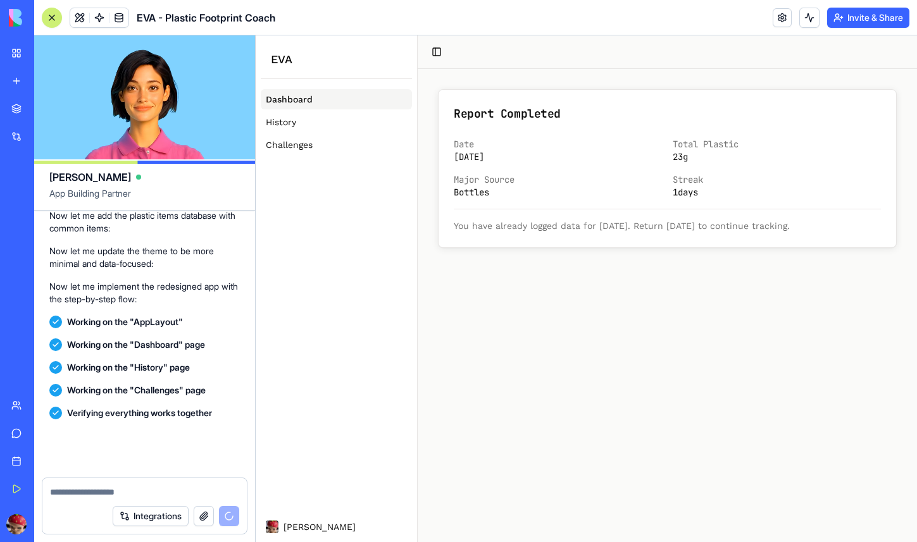
scroll to position [3575, 0]
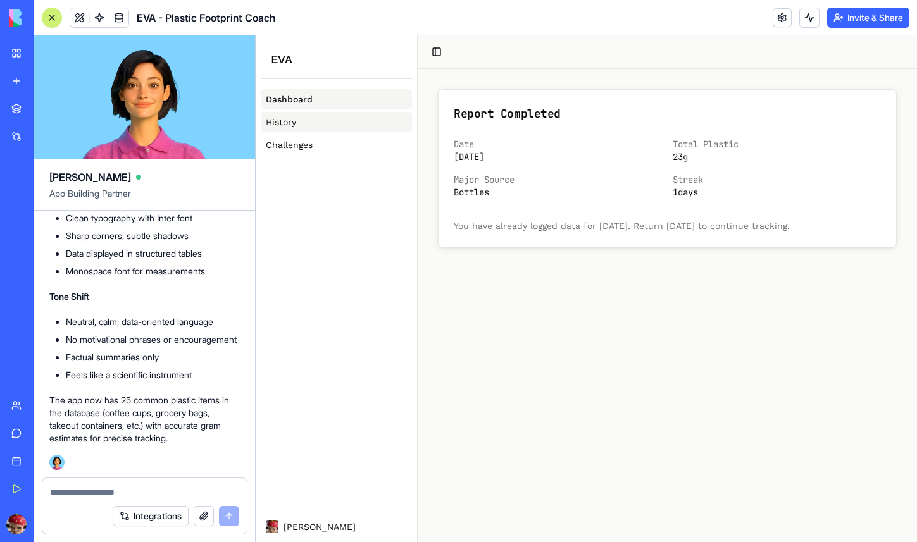
click at [285, 126] on span "History" at bounding box center [281, 122] width 30 height 13
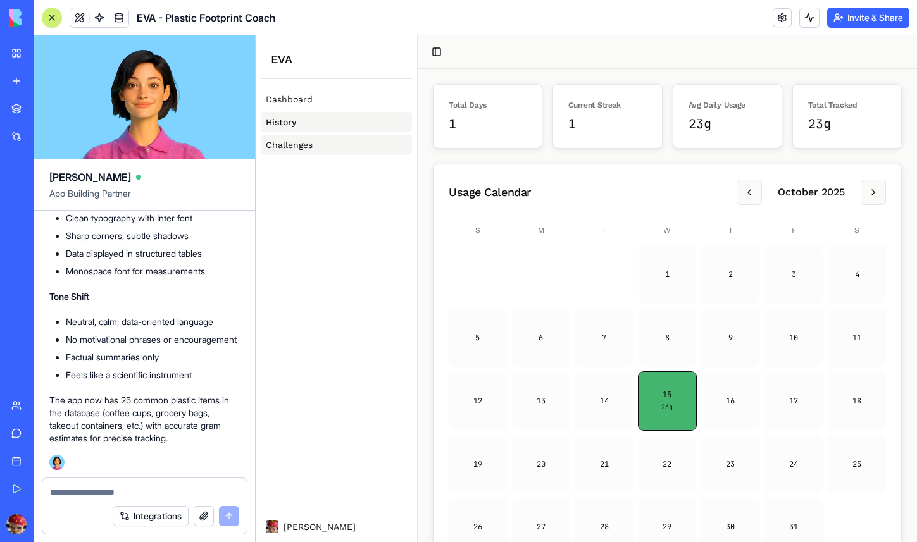
click at [290, 140] on span "Challenges" at bounding box center [289, 145] width 47 height 13
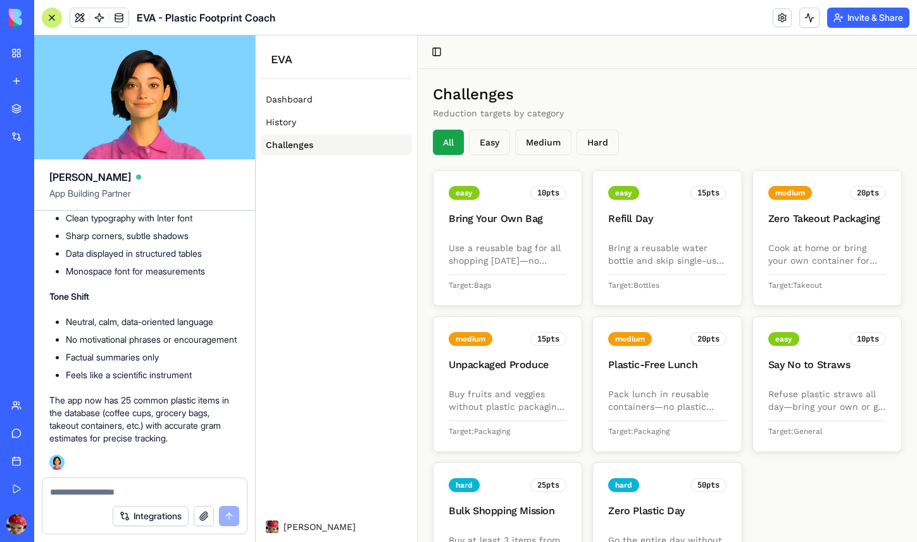
click at [311, 80] on div "EVA" at bounding box center [336, 59] width 161 height 49
click at [302, 106] on link "Dashboard" at bounding box center [336, 99] width 151 height 20
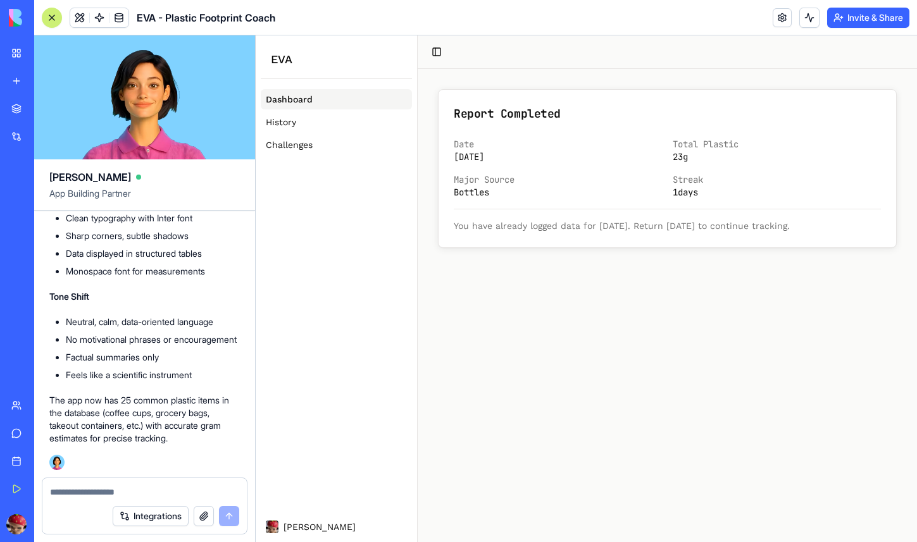
click at [307, 87] on div "Dashboard History Challenges" at bounding box center [336, 122] width 161 height 76
click at [306, 82] on div "EVA" at bounding box center [336, 59] width 161 height 49
drag, startPoint x: 494, startPoint y: 224, endPoint x: 620, endPoint y: 218, distance: 126.8
click at [622, 221] on p "You have already logged data for [DATE]. Return [DATE] to continue tracking." at bounding box center [667, 220] width 427 height 23
click at [620, 218] on p "You have already logged data for [DATE]. Return [DATE] to continue tracking." at bounding box center [667, 220] width 427 height 23
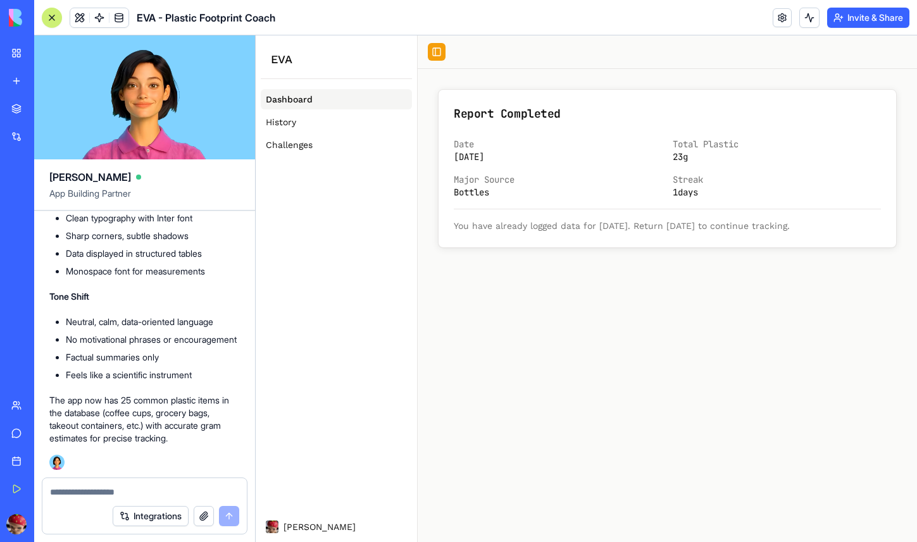
click at [439, 51] on button "Toggle Sidebar" at bounding box center [437, 52] width 18 height 18
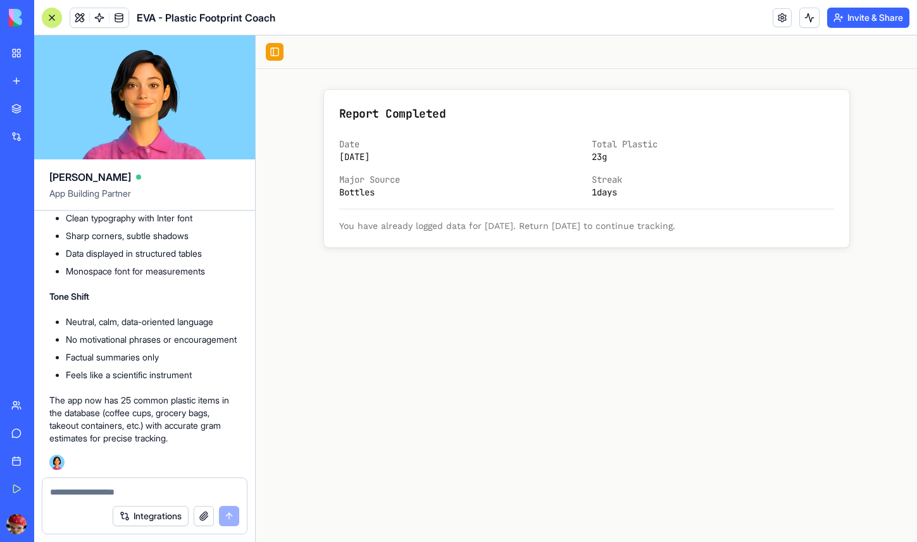
click at [270, 50] on button "Toggle Sidebar" at bounding box center [275, 52] width 18 height 18
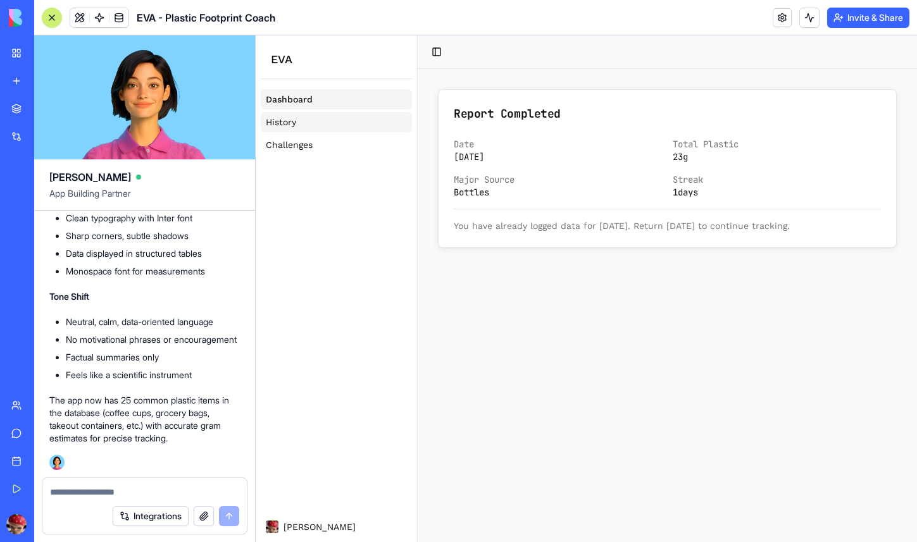
click at [313, 122] on link "History" at bounding box center [336, 122] width 151 height 20
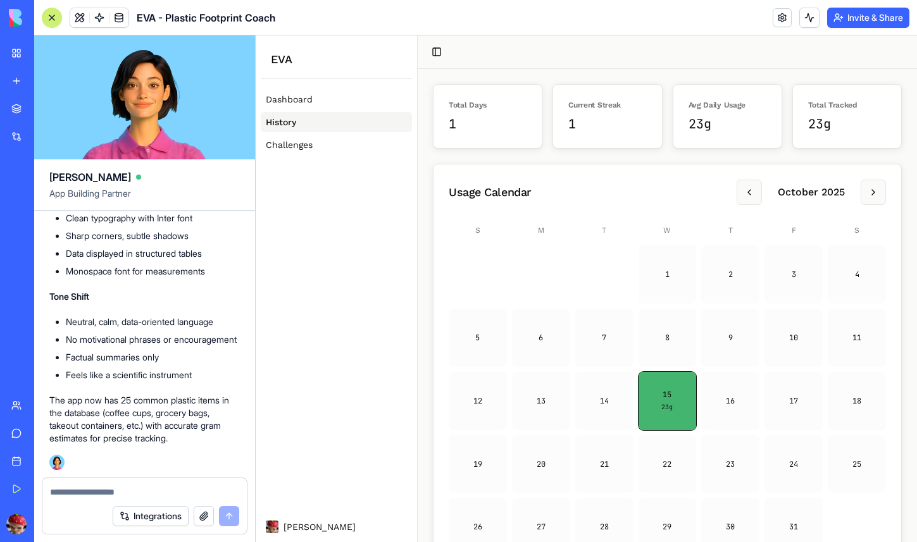
scroll to position [45, 0]
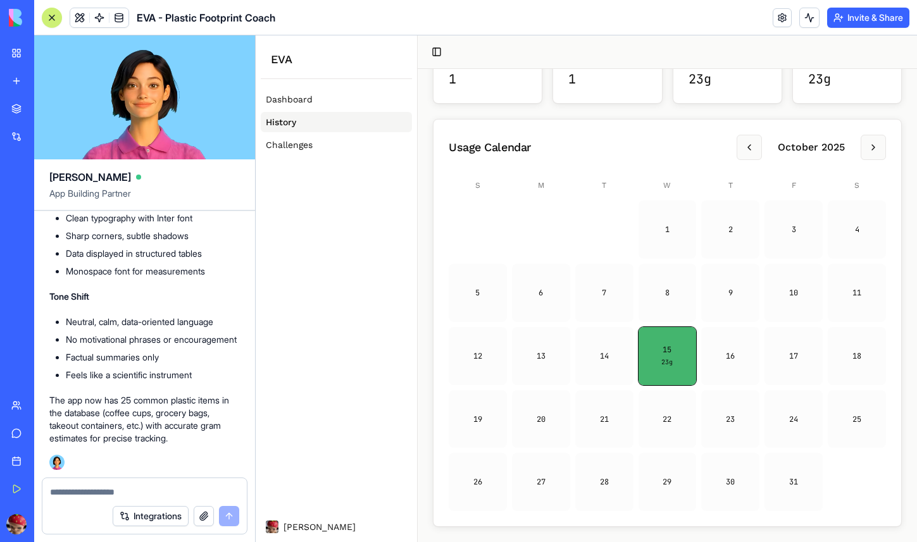
click at [348, 160] on div "Dashboard History Challenges" at bounding box center [336, 298] width 161 height 428
click at [346, 153] on link "Challenges" at bounding box center [336, 145] width 151 height 20
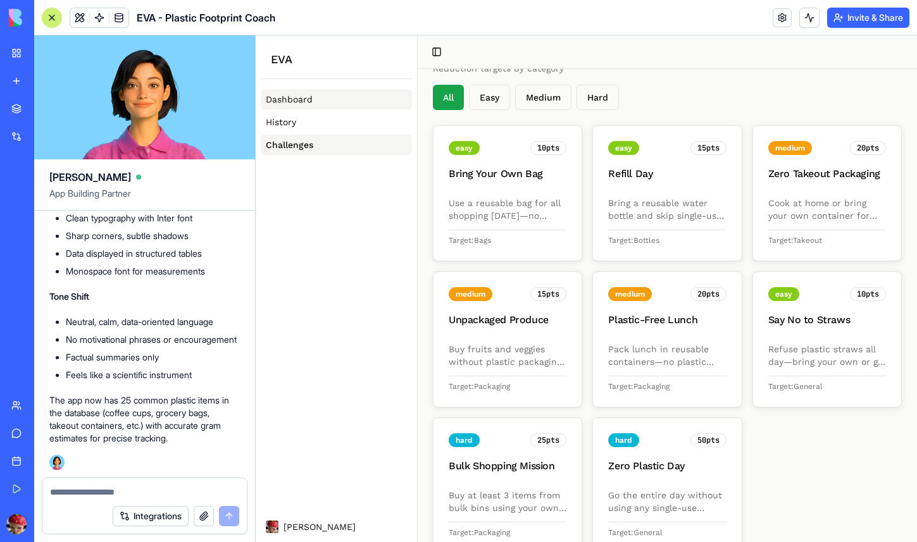
click at [362, 96] on link "Dashboard" at bounding box center [336, 99] width 151 height 20
